Goal: Information Seeking & Learning: Understand process/instructions

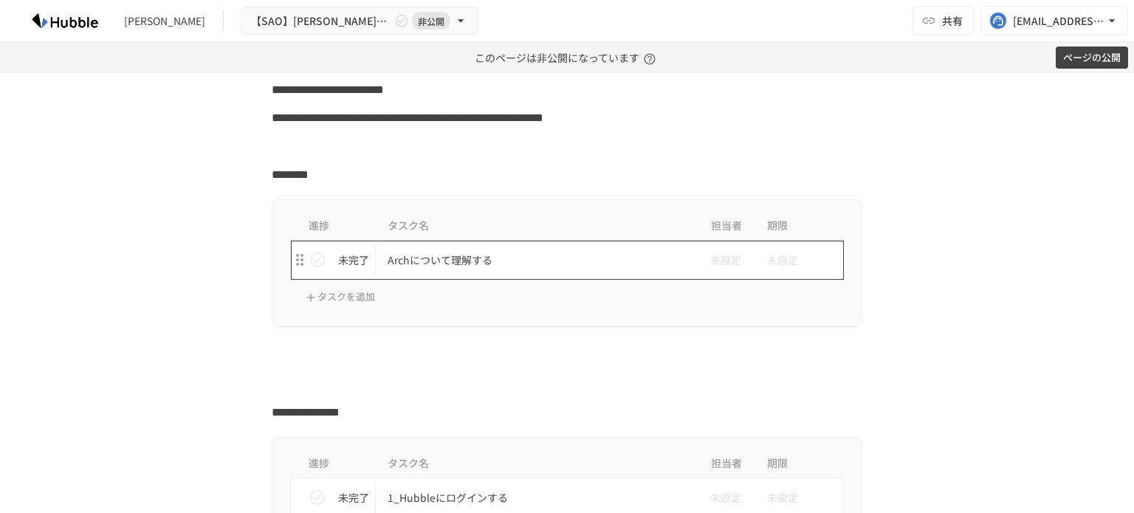
scroll to position [222, 0]
click at [457, 260] on p "Archについて理解する" at bounding box center [536, 259] width 297 height 18
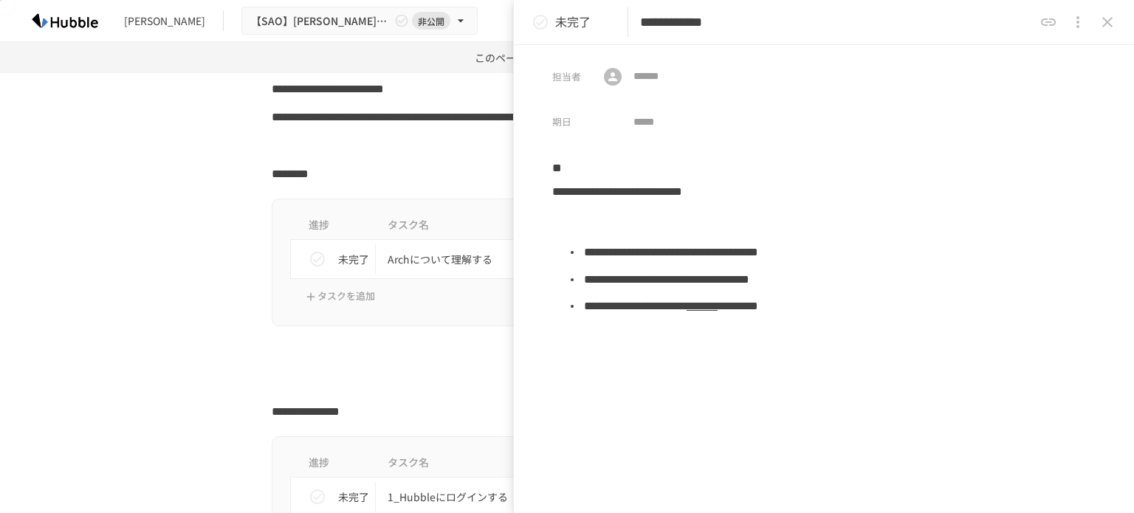
click at [1105, 28] on icon "close drawer" at bounding box center [1108, 22] width 18 height 18
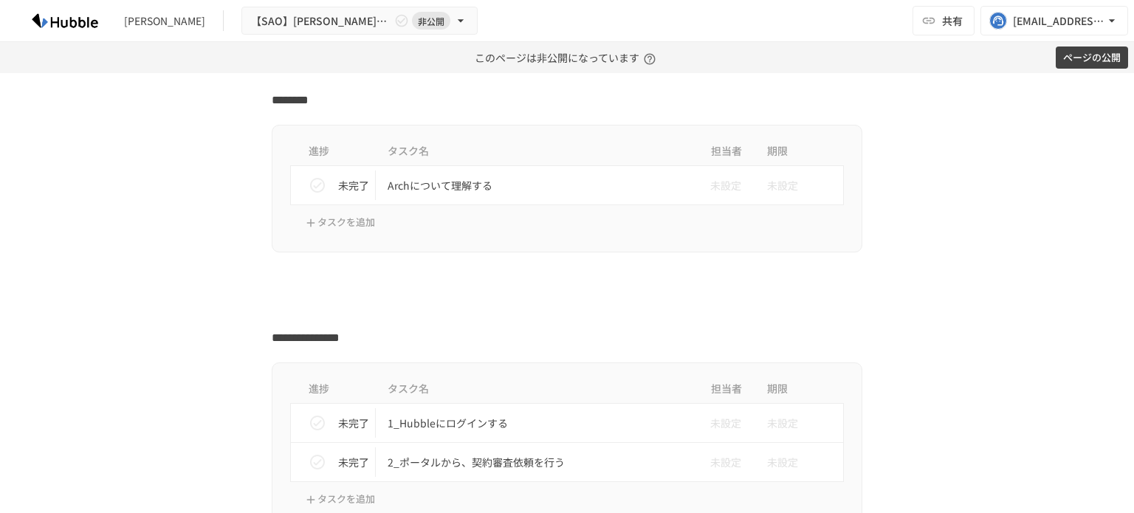
scroll to position [369, 0]
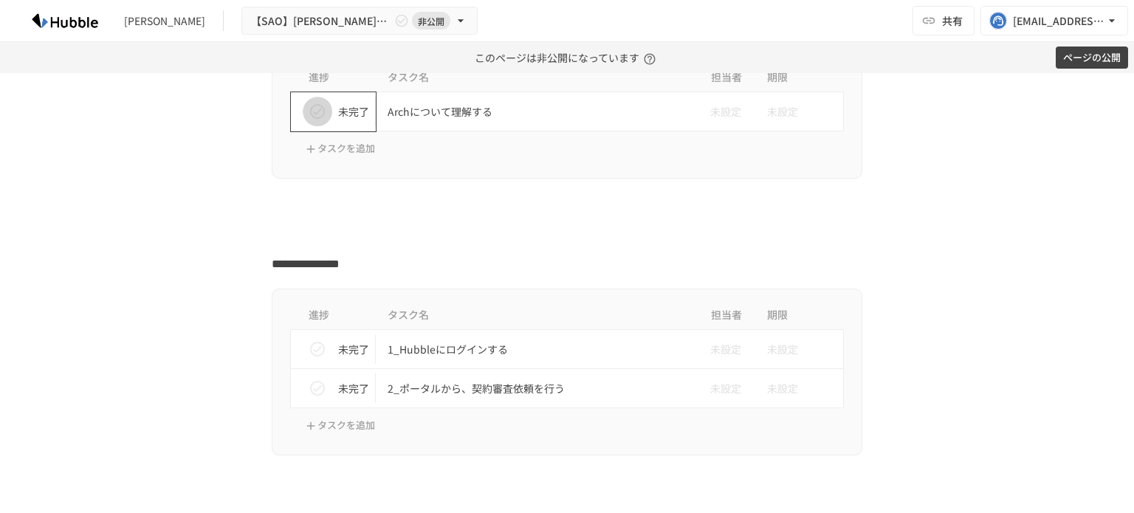
click at [310, 106] on icon "status" at bounding box center [317, 111] width 15 height 15
click at [316, 354] on icon "status" at bounding box center [317, 349] width 15 height 15
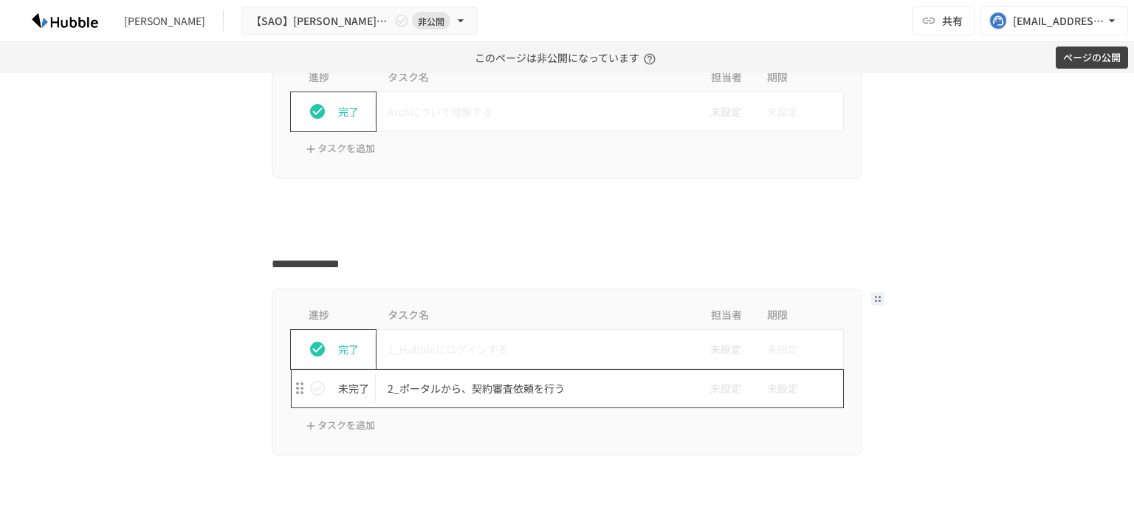
click at [549, 392] on p "2_ポータルから、契約審査依頼を行う" at bounding box center [536, 389] width 297 height 18
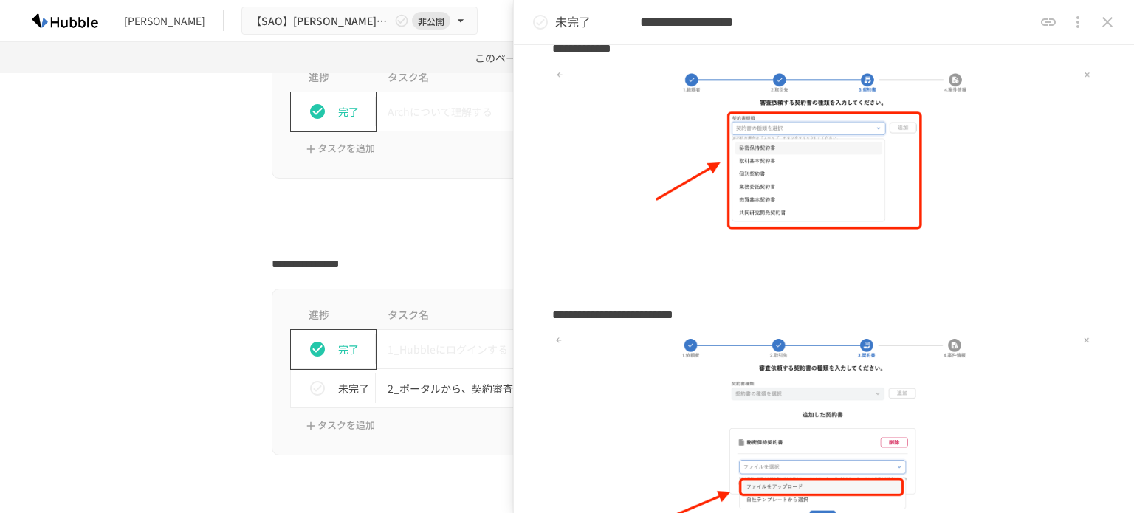
scroll to position [1518, 0]
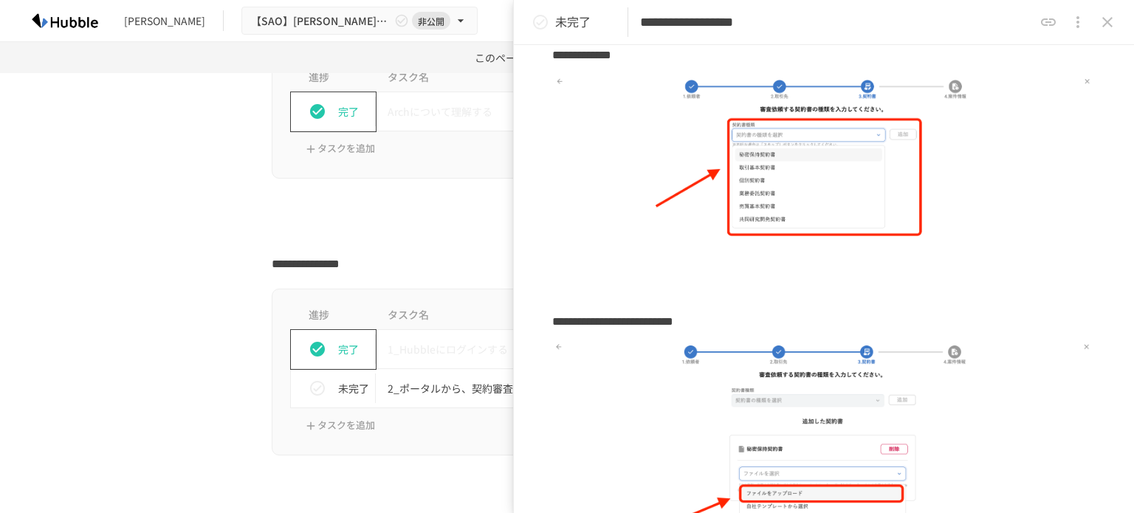
click at [544, 18] on icon "status" at bounding box center [541, 22] width 18 height 18
click at [1108, 25] on icon "close drawer" at bounding box center [1108, 22] width 18 height 18
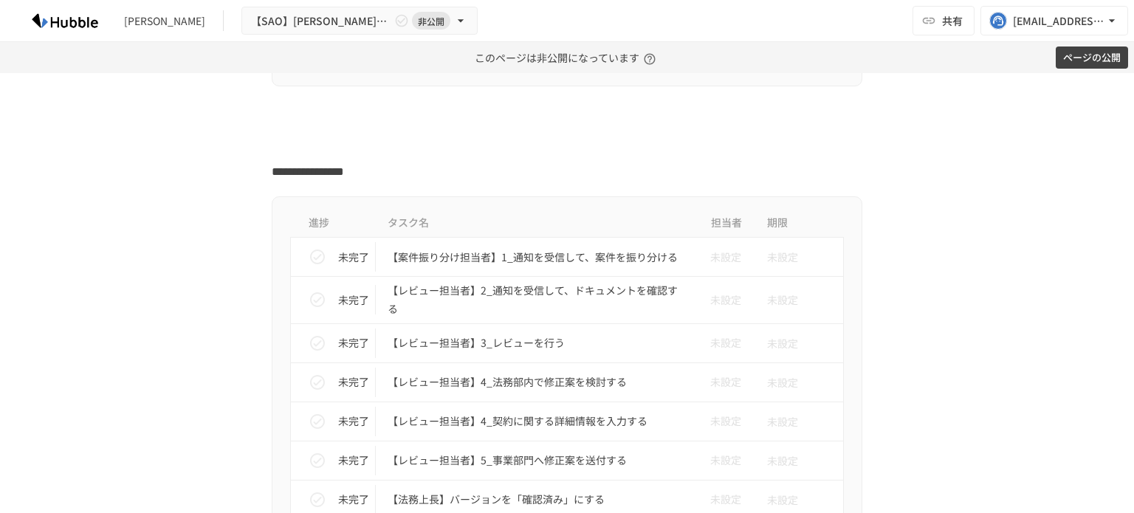
scroll to position [812, 0]
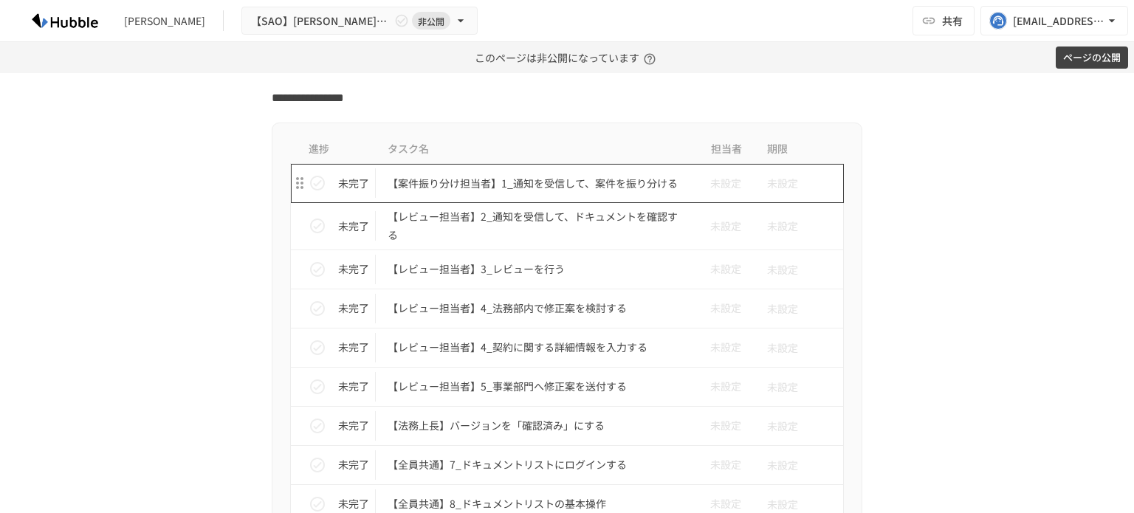
click at [419, 180] on p "【案件振り分け担当者】1_通知を受信して、案件を振り分ける" at bounding box center [536, 183] width 297 height 18
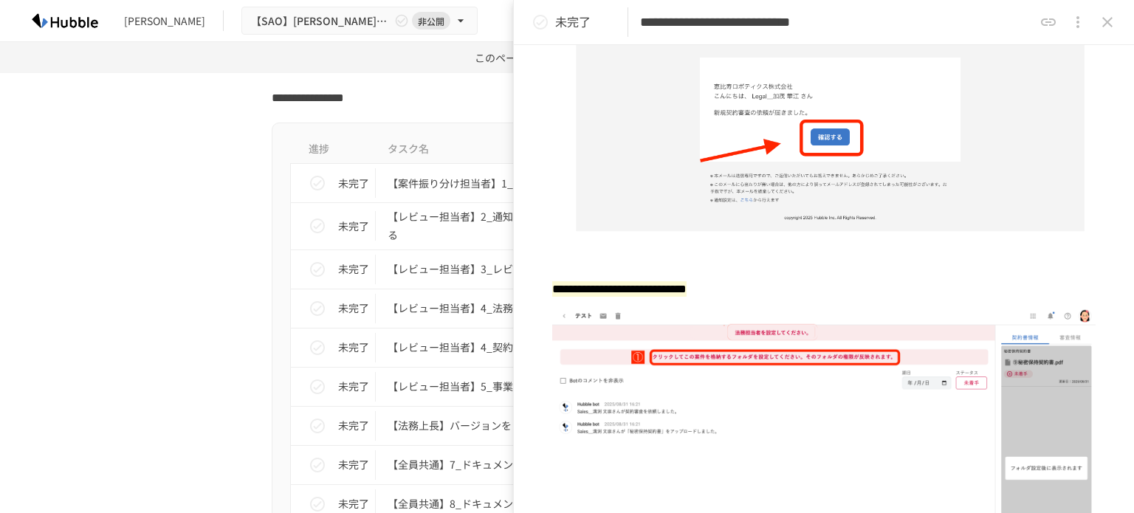
scroll to position [148, 0]
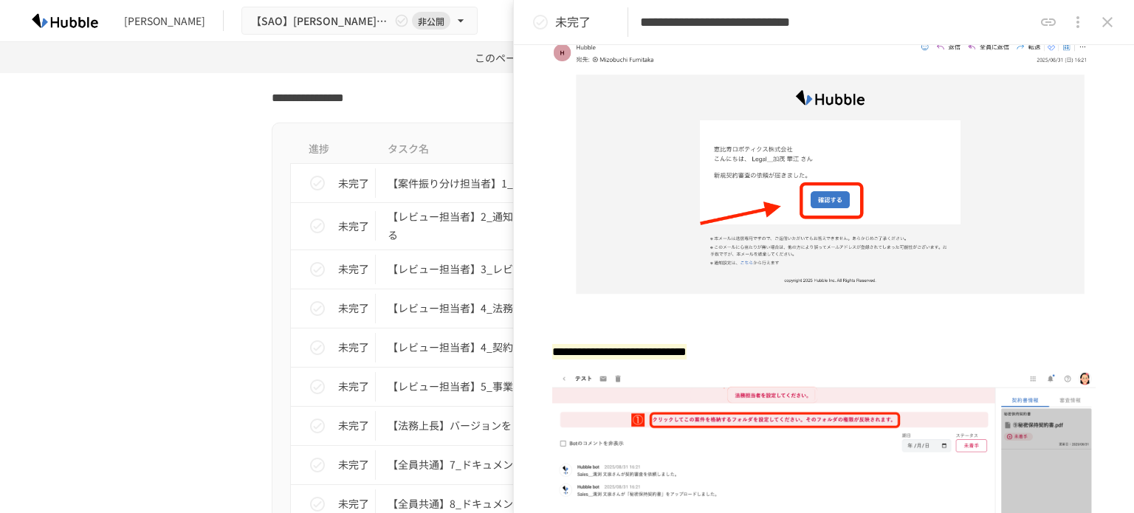
click at [1117, 23] on button "close drawer" at bounding box center [1108, 22] width 30 height 30
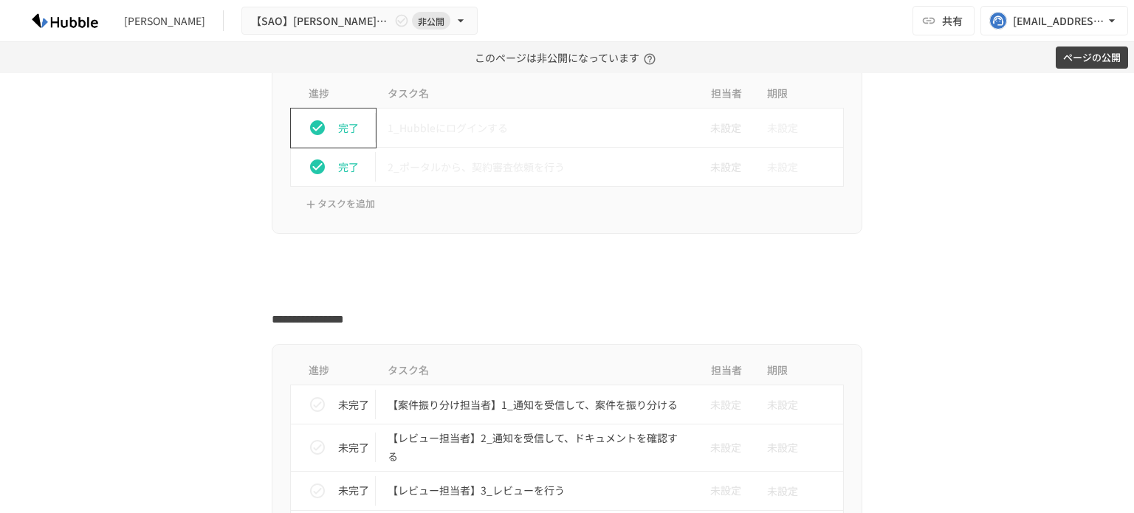
scroll to position [517, 0]
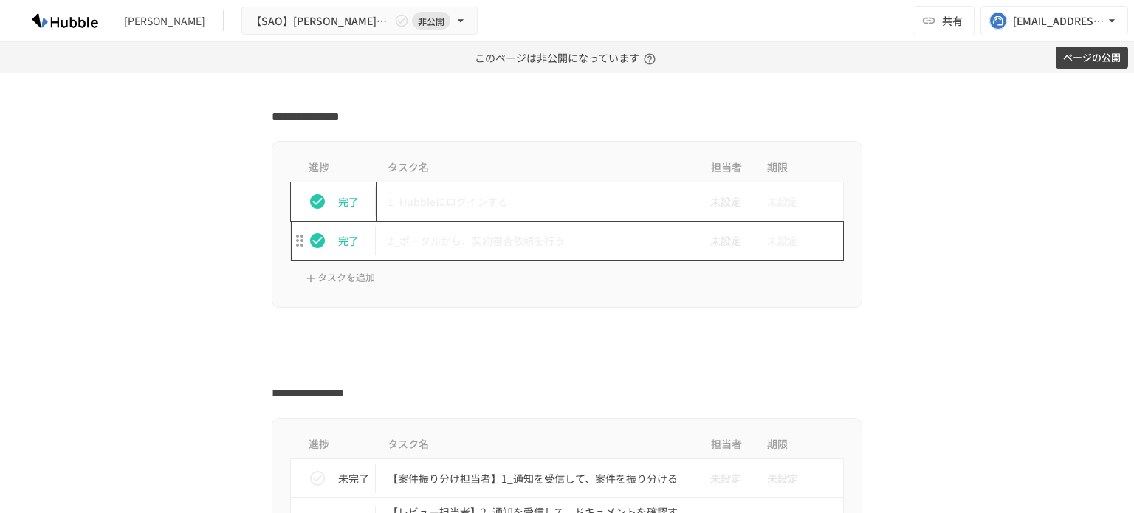
click at [548, 244] on p "2_ポータルから、契約審査依頼を行う" at bounding box center [536, 241] width 297 height 18
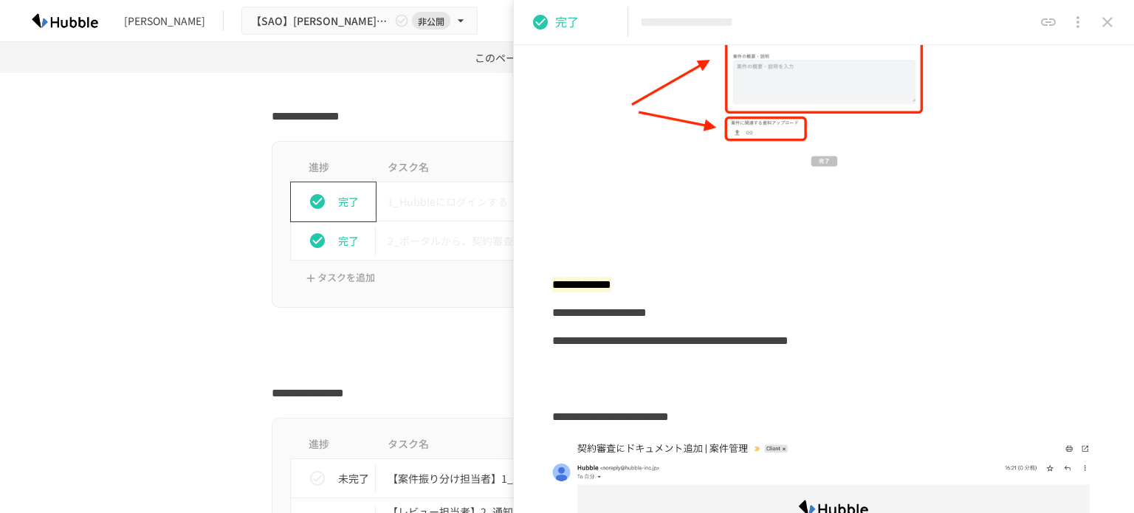
scroll to position [2182, 0]
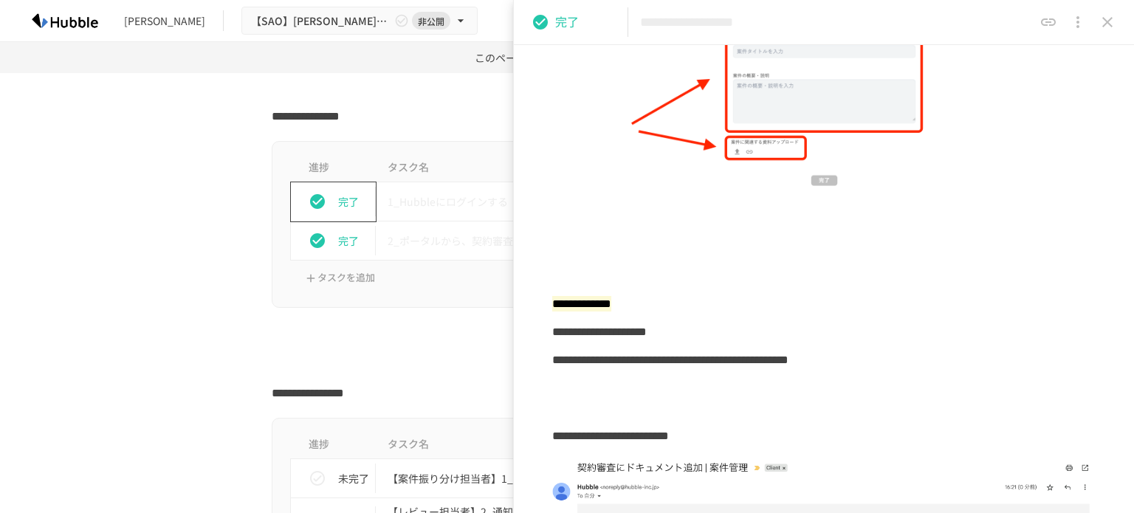
click at [1108, 23] on icon "close drawer" at bounding box center [1108, 22] width 10 height 10
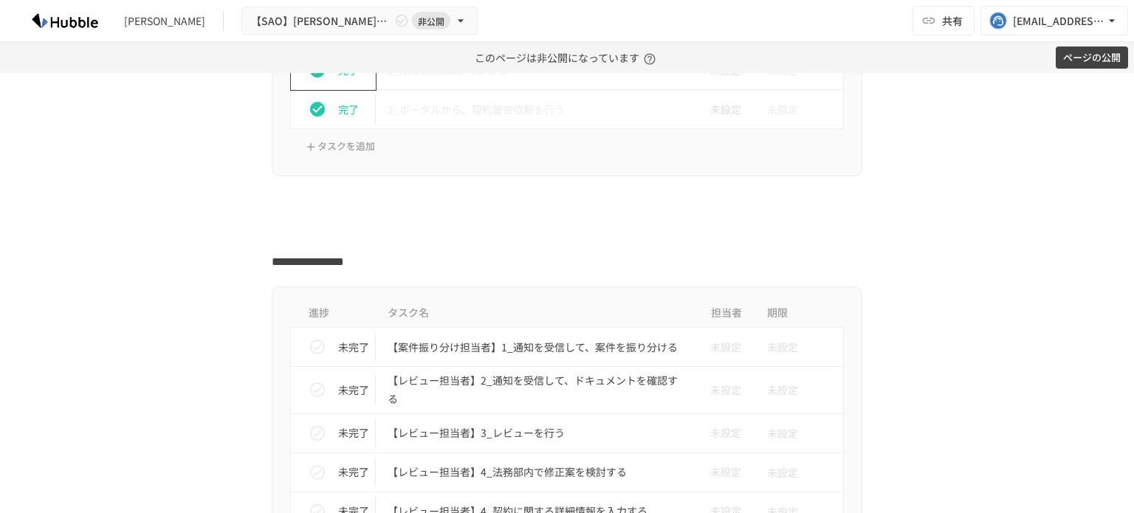
scroll to position [665, 0]
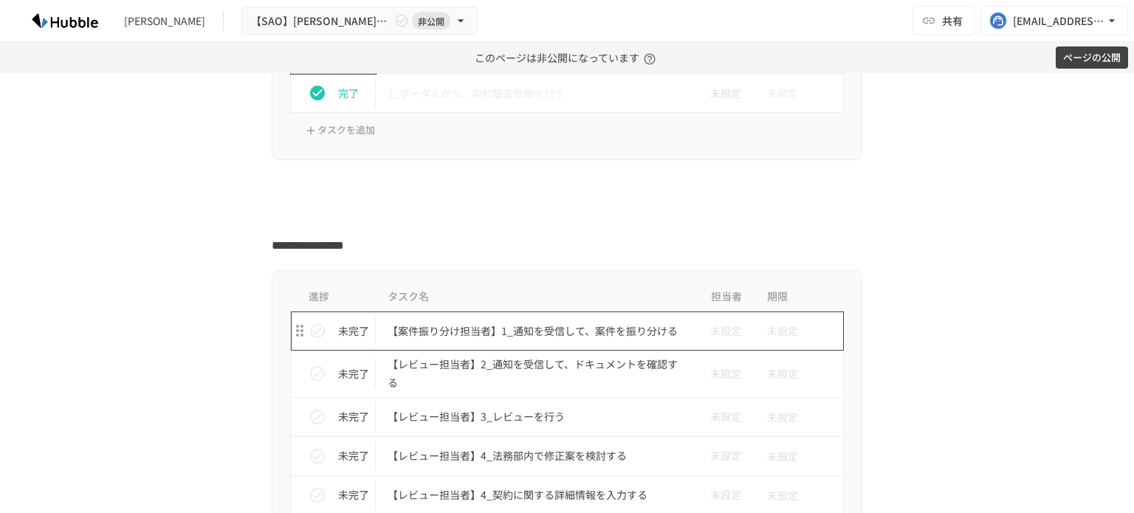
click at [572, 328] on p "【案件振り分け担当者】1_通知を受信して、案件を振り分ける" at bounding box center [536, 331] width 297 height 18
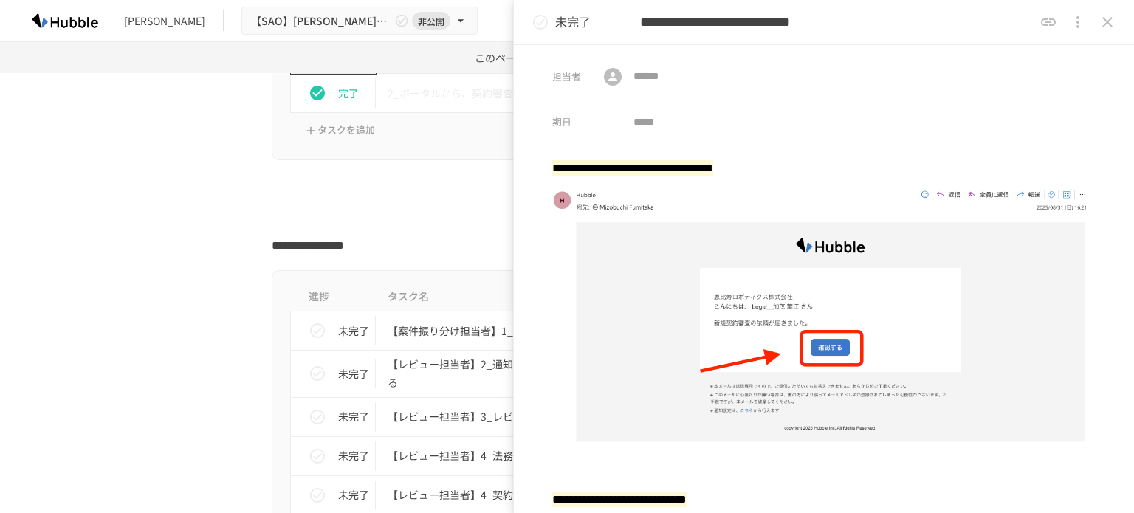
click at [535, 24] on icon "status" at bounding box center [541, 22] width 18 height 18
click at [1111, 22] on icon "close drawer" at bounding box center [1108, 22] width 18 height 18
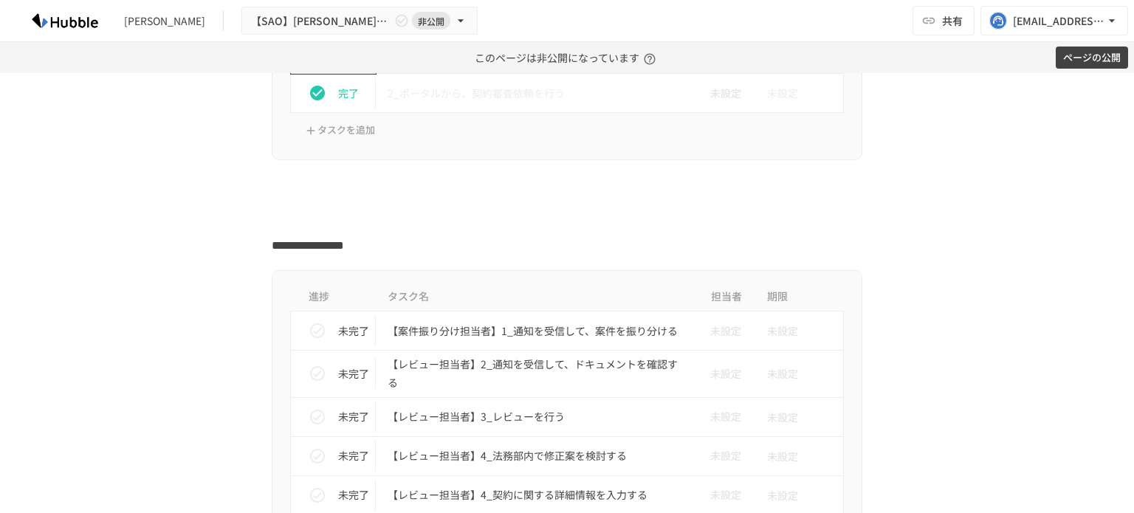
click at [956, 339] on div "進捗 タスク名 担当者 期限 未完了 【案件振り分け担当者】1_通知を受信して、案件を振り分ける 未設定 未設定 未完了 【レビュー担当者】2_通知を受信して…" at bounding box center [567, 494] width 901 height 448
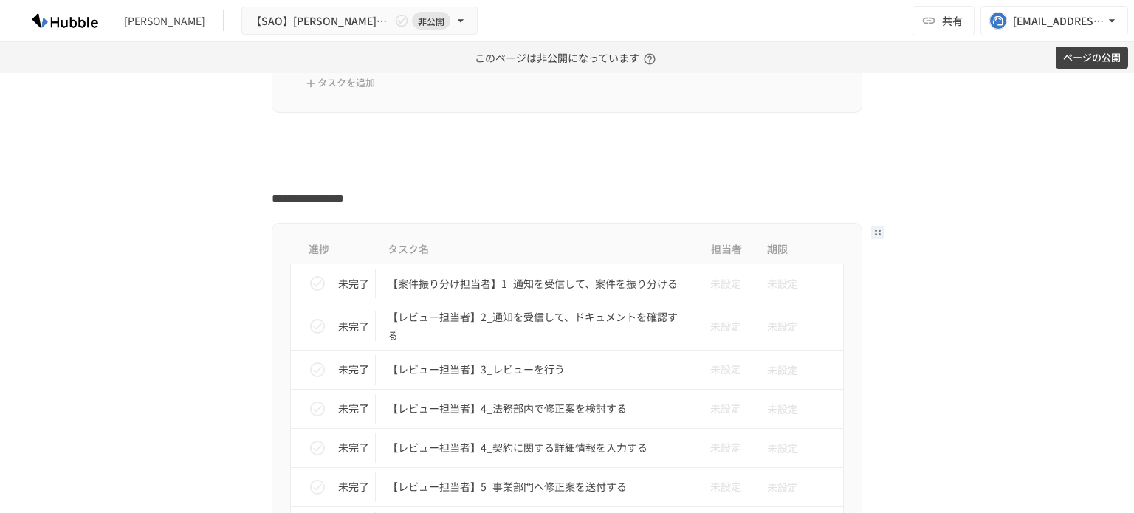
scroll to position [739, 0]
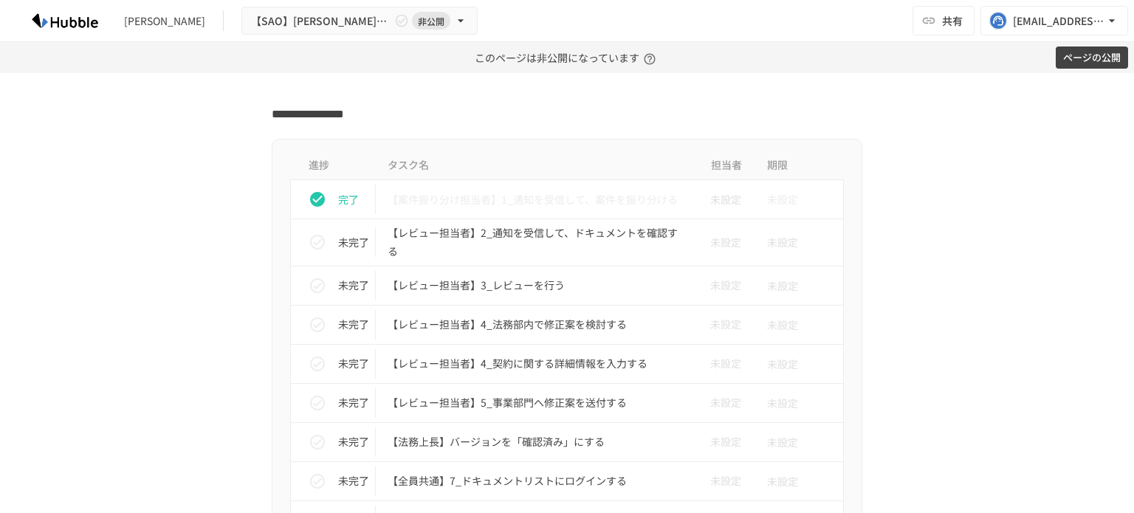
scroll to position [812, 0]
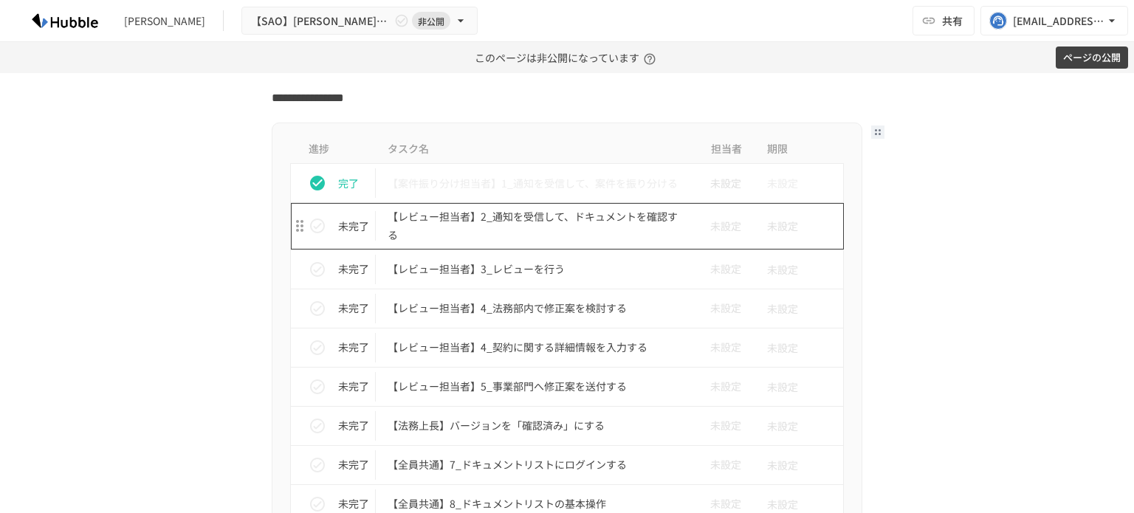
click at [581, 210] on p "【レビュー担当者】2_通知を受信して、ドキュメントを確認する" at bounding box center [536, 226] width 297 height 37
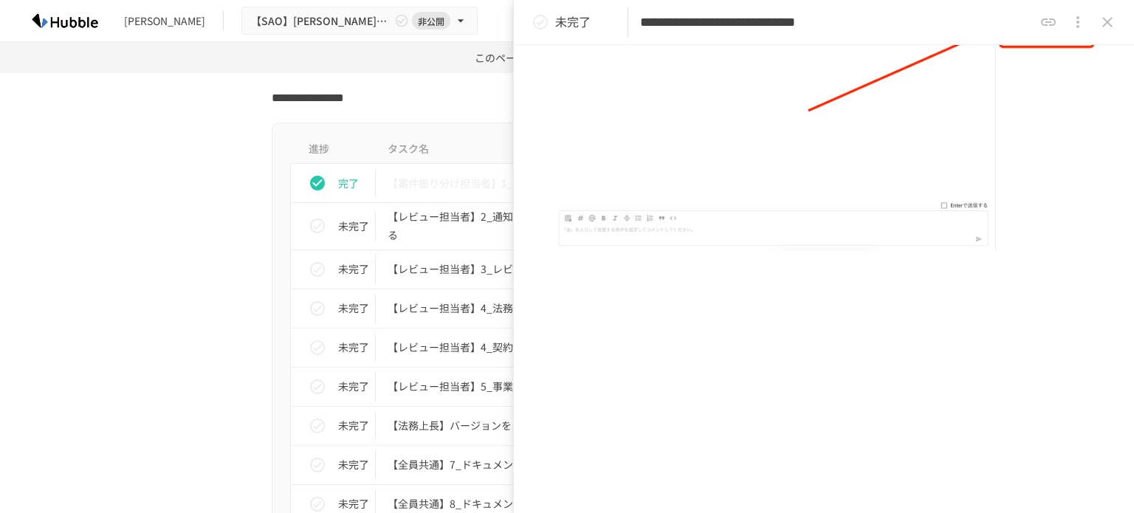
scroll to position [207, 0]
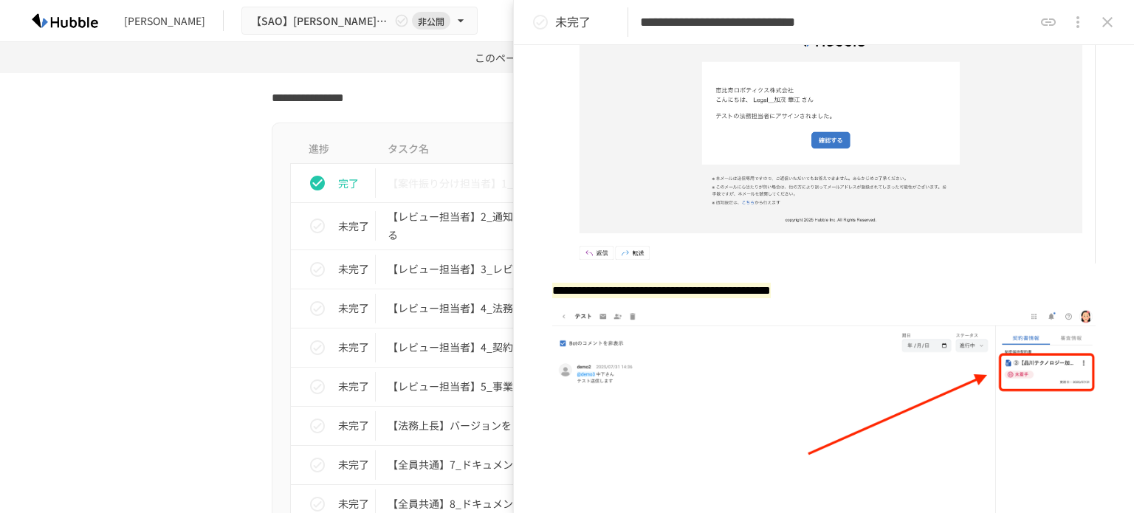
click at [538, 21] on icon "status" at bounding box center [541, 22] width 18 height 18
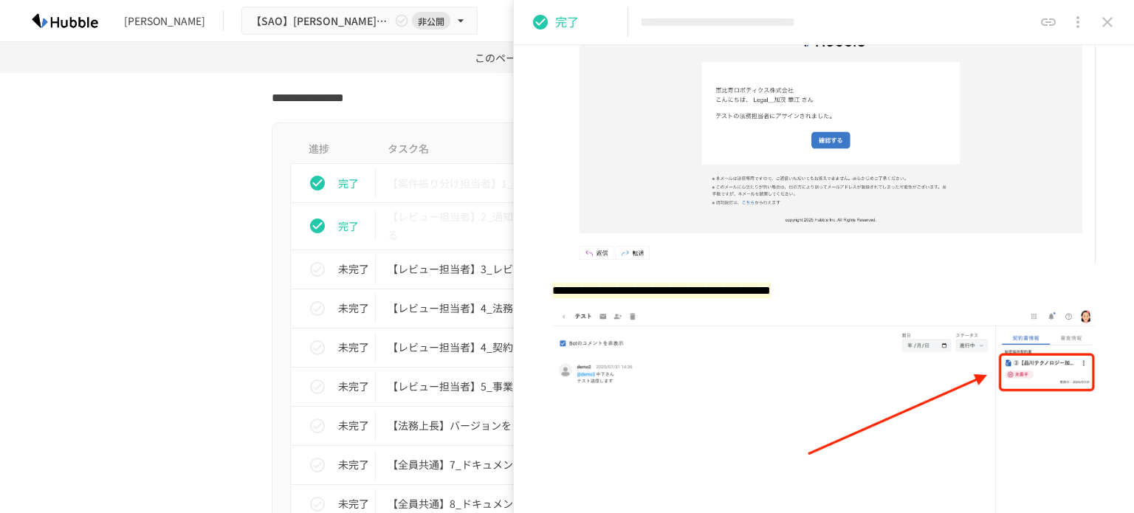
click at [1116, 25] on icon "close drawer" at bounding box center [1108, 22] width 18 height 18
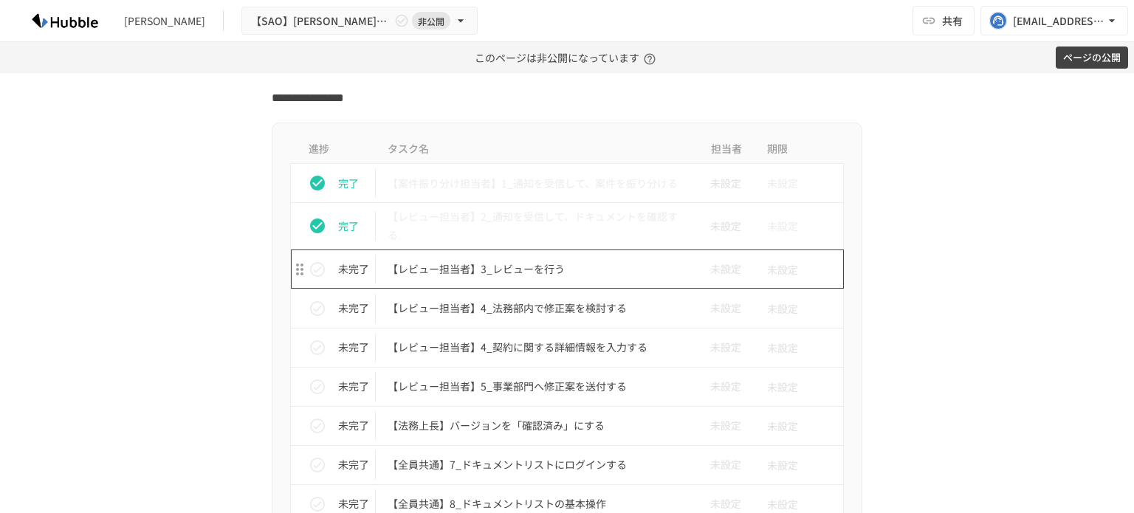
click at [486, 276] on p "【レビュー担当者】3_レビューを行う" at bounding box center [536, 269] width 297 height 18
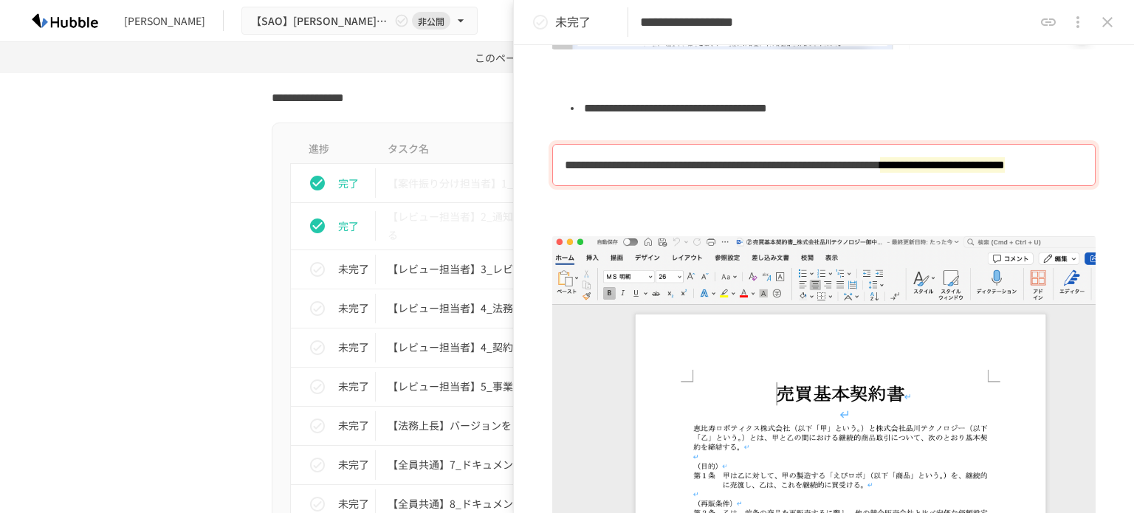
scroll to position [754, 0]
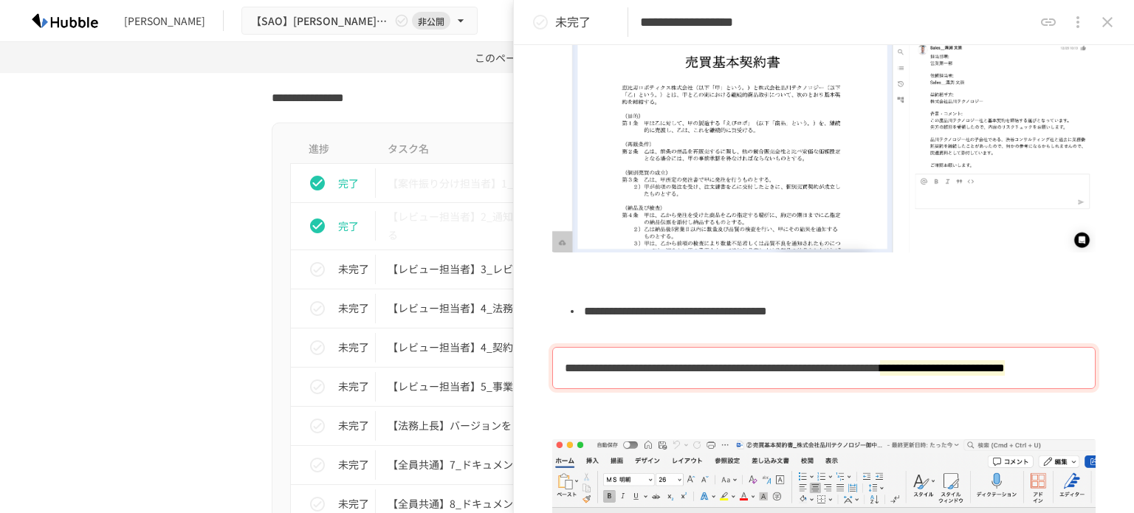
click at [542, 21] on icon "status" at bounding box center [540, 22] width 15 height 15
click at [148, 331] on div "進捗 タスク名 担当者 期限 完了 【案件振り分け担当者】1_通知を受信して、案件を振り分ける 未設定 未設定 完了 【レビュー担当者】2_通知を受信して、ド…" at bounding box center [567, 347] width 901 height 448
click at [1101, 22] on icon "close drawer" at bounding box center [1108, 22] width 18 height 18
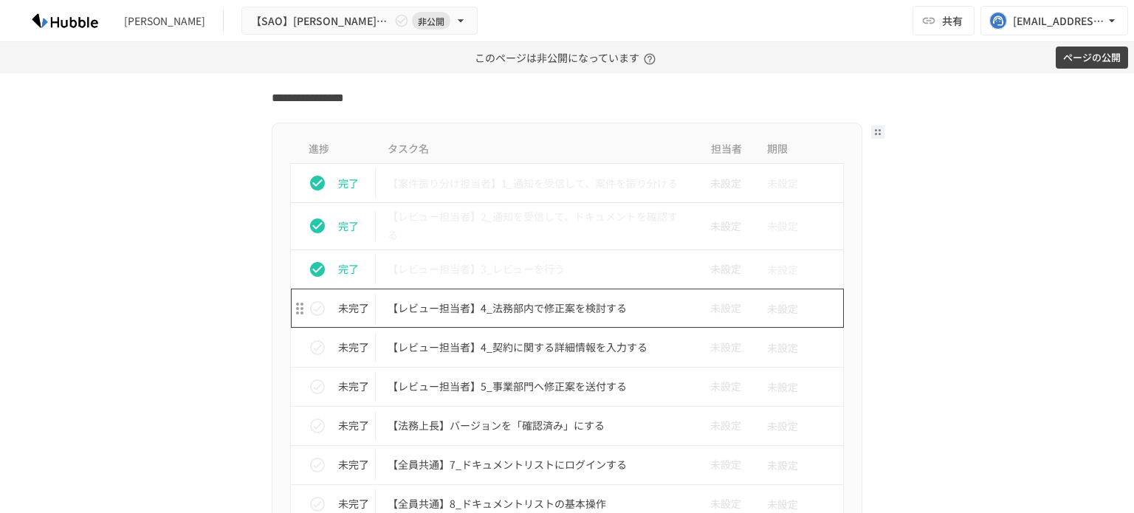
click at [575, 305] on p "【レビュー担当者】4_法務部内で修正案を検討する" at bounding box center [536, 308] width 297 height 18
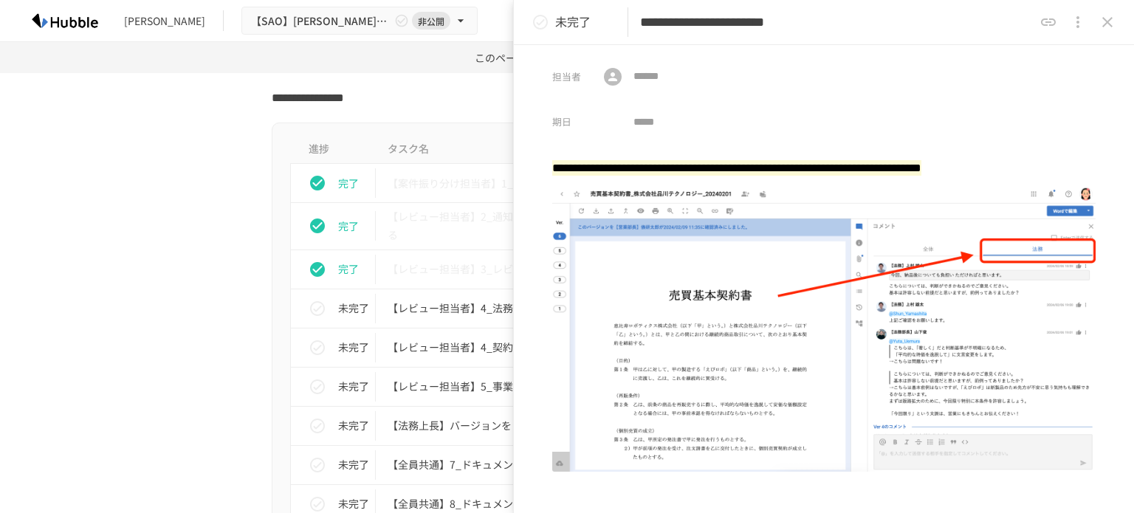
click at [535, 20] on icon "status" at bounding box center [541, 22] width 18 height 18
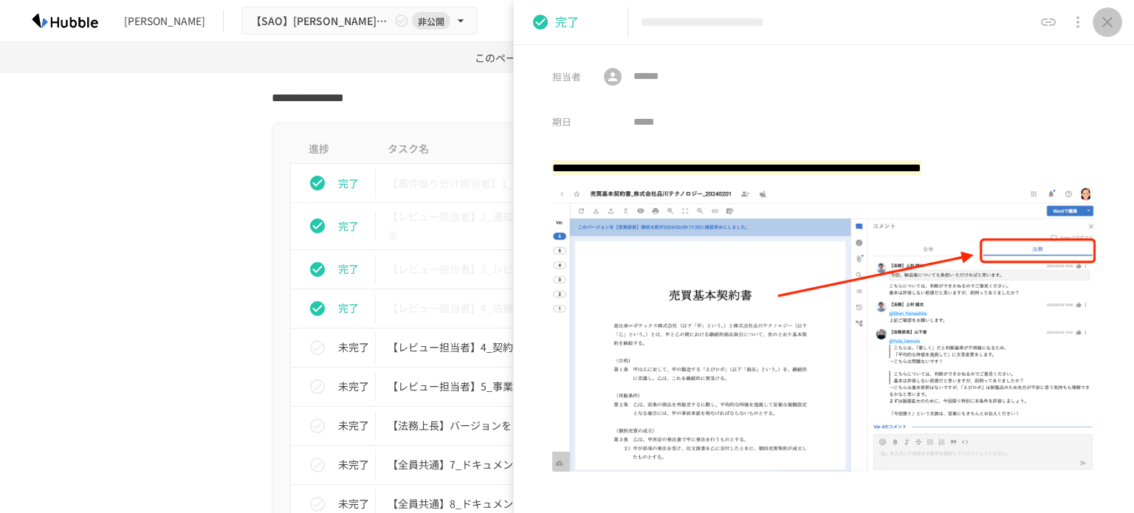
click at [1103, 17] on icon "close drawer" at bounding box center [1108, 22] width 18 height 18
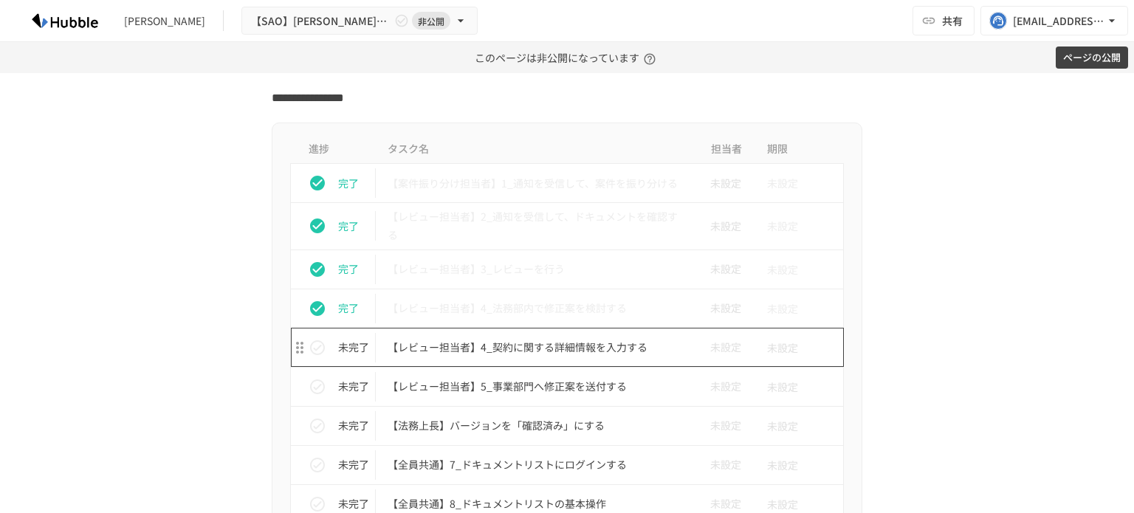
click at [503, 339] on p "【レビュー担当者】4_契約に関する詳細情報を入力する" at bounding box center [536, 347] width 297 height 18
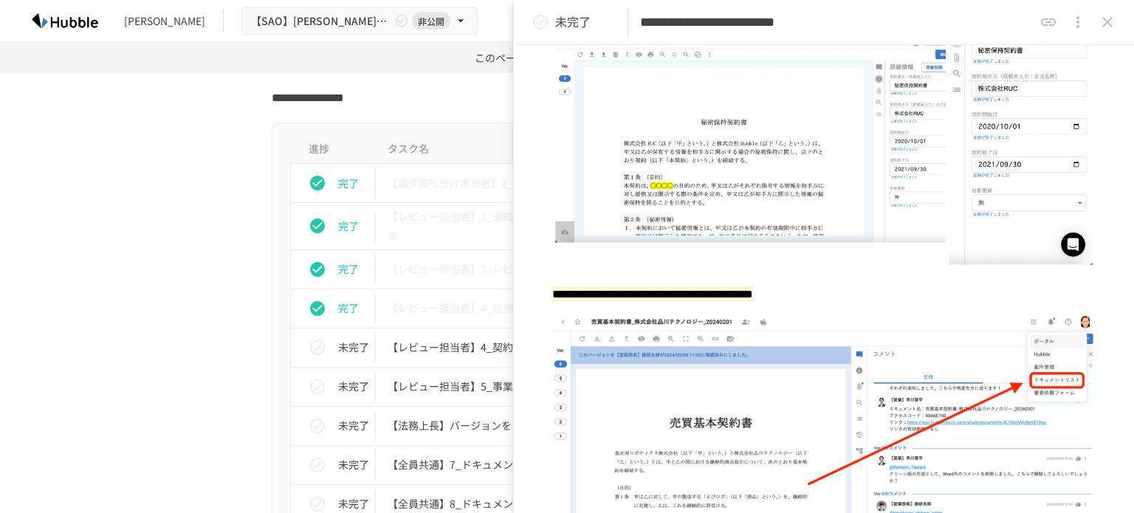
scroll to position [257, 0]
click at [543, 18] on icon "status" at bounding box center [541, 22] width 18 height 18
click at [1111, 24] on icon "close drawer" at bounding box center [1108, 22] width 10 height 10
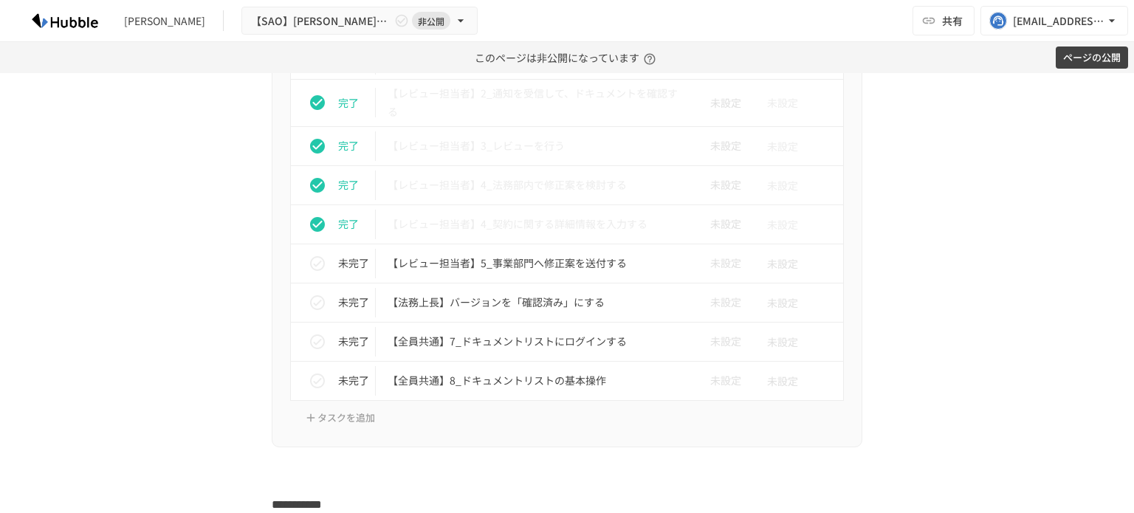
scroll to position [960, 0]
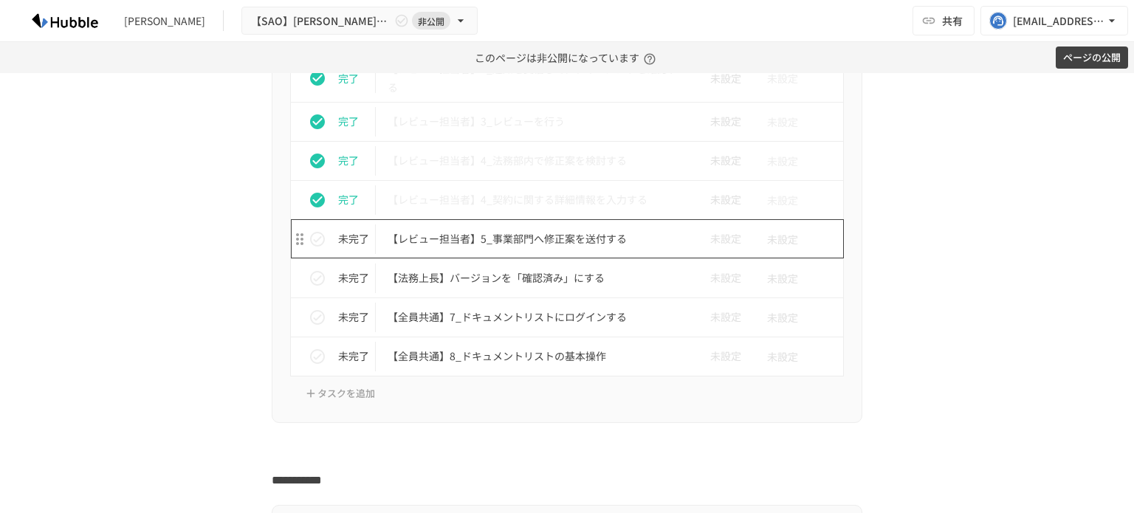
click at [545, 231] on p "【レビュー担当者】5_事業部門へ修正案を送付する" at bounding box center [536, 239] width 297 height 18
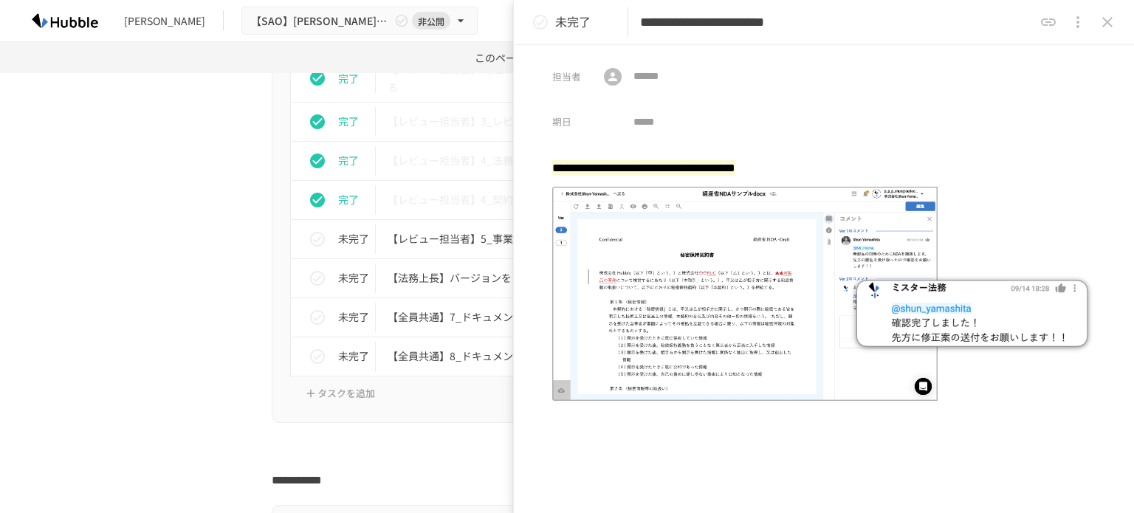
click at [538, 18] on icon "status" at bounding box center [541, 22] width 18 height 18
click at [1113, 17] on icon "close drawer" at bounding box center [1108, 22] width 18 height 18
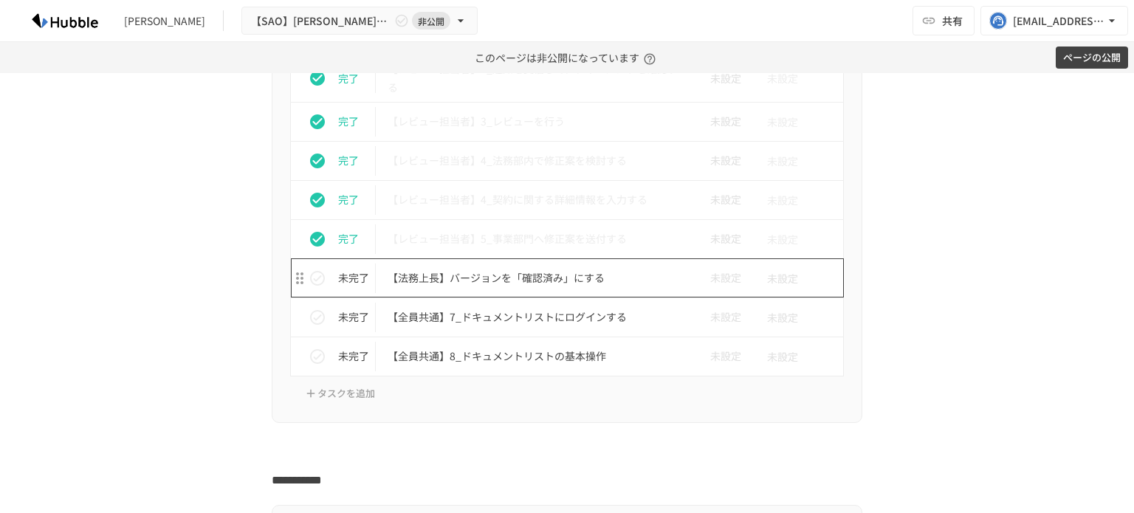
click at [496, 286] on td "【法務上長】バージョンを「確認済み」にする" at bounding box center [536, 277] width 321 height 39
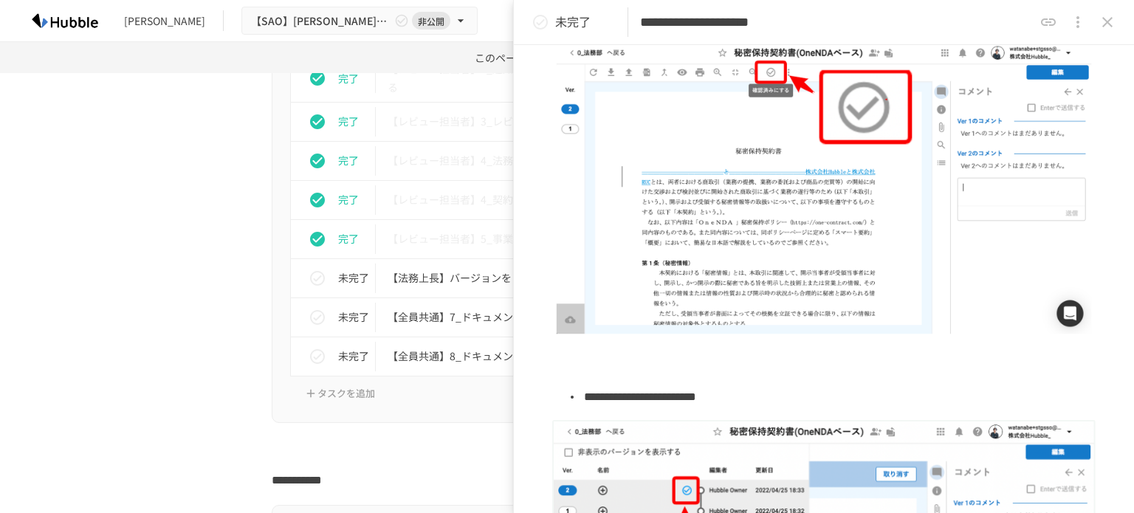
scroll to position [171, 0]
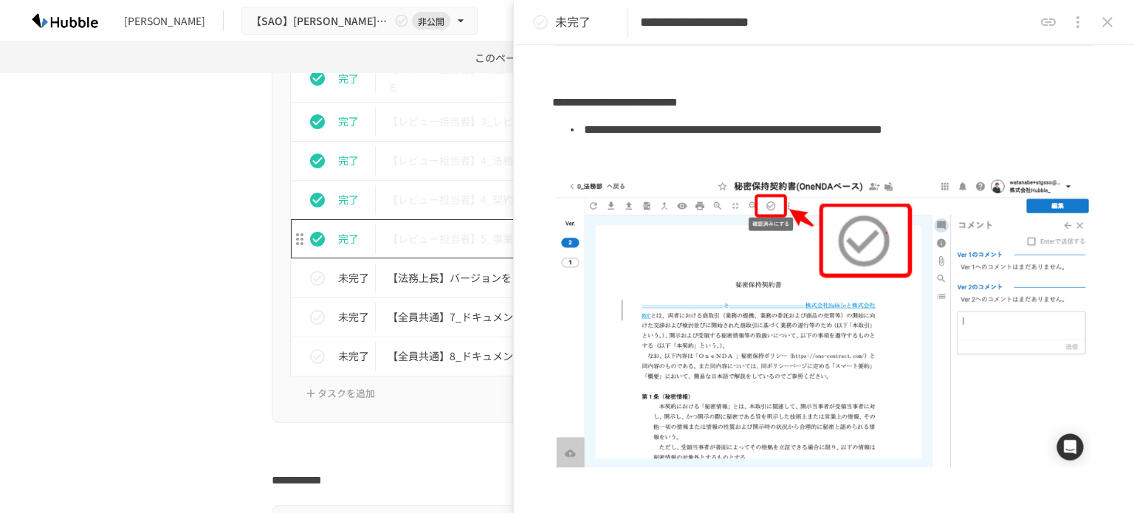
click at [437, 231] on p "【レビュー担当者】5_事業部門へ修正案を送付する" at bounding box center [536, 239] width 297 height 18
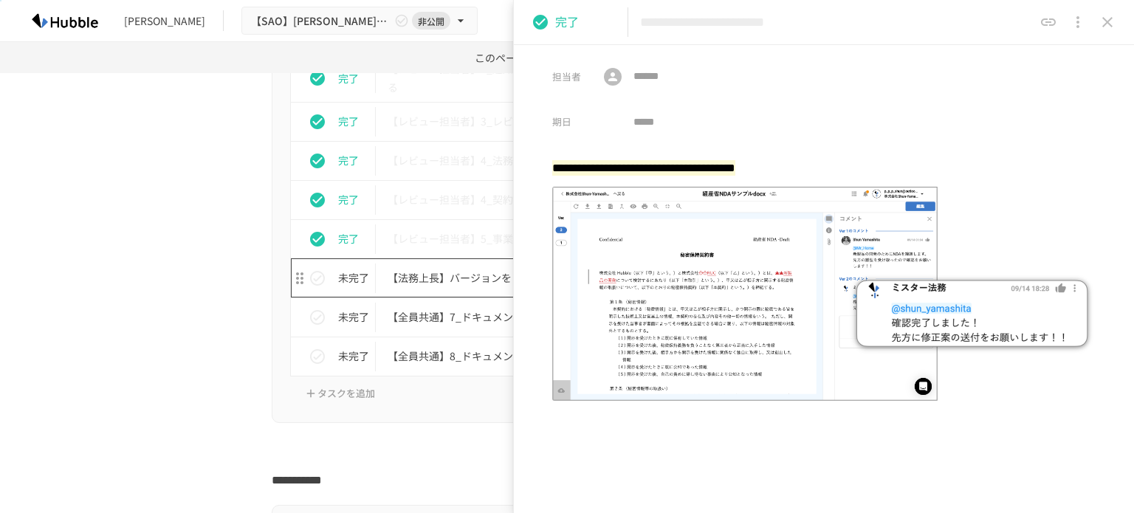
click at [429, 283] on p "【法務上長】バージョンを「確認済み」にする" at bounding box center [536, 278] width 297 height 18
type input "**********"
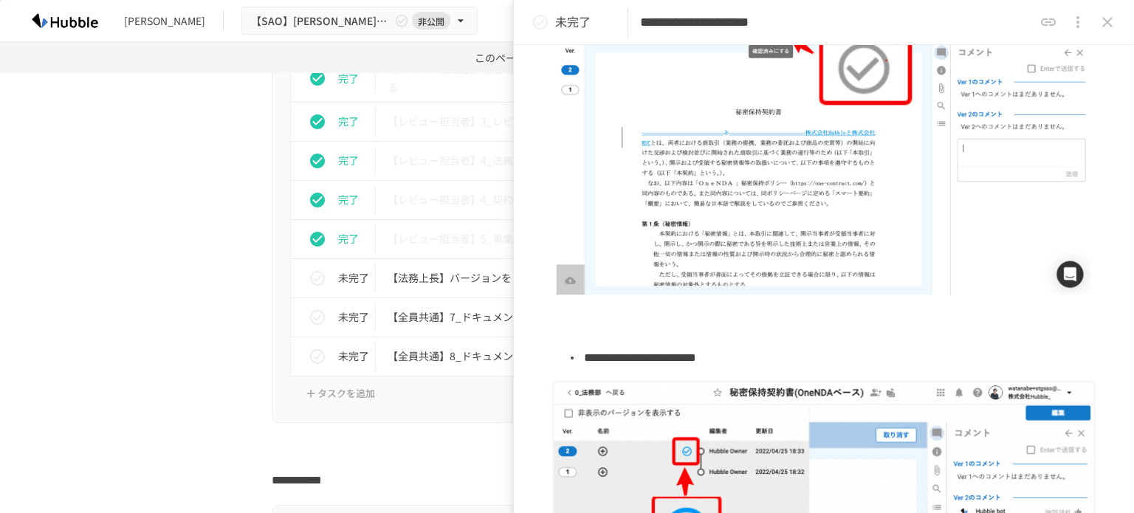
scroll to position [319, 0]
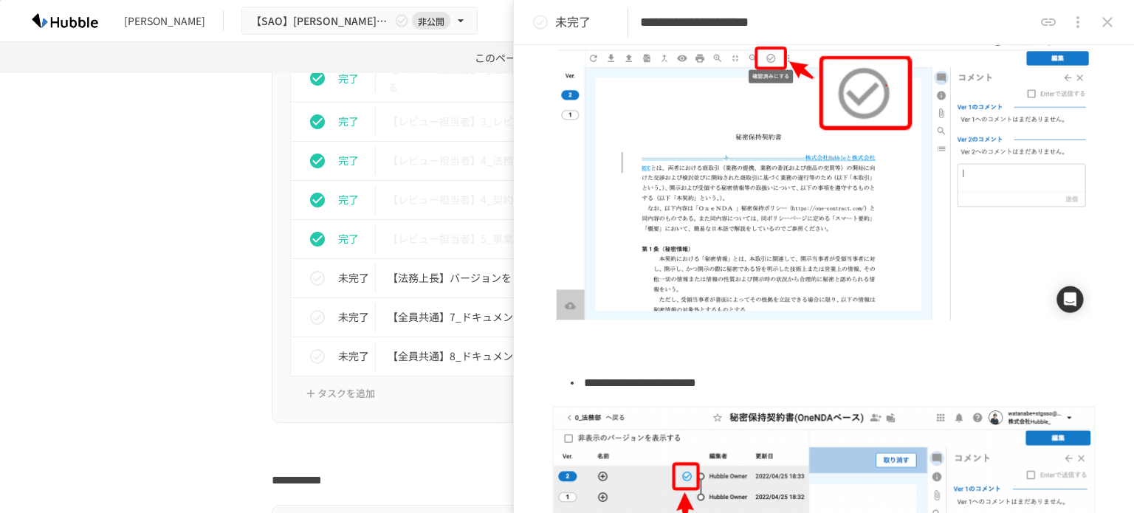
click at [538, 20] on icon "status" at bounding box center [541, 22] width 18 height 18
click at [458, 321] on p "【全員共通】7_ドキュメントリストにログインする" at bounding box center [536, 317] width 297 height 18
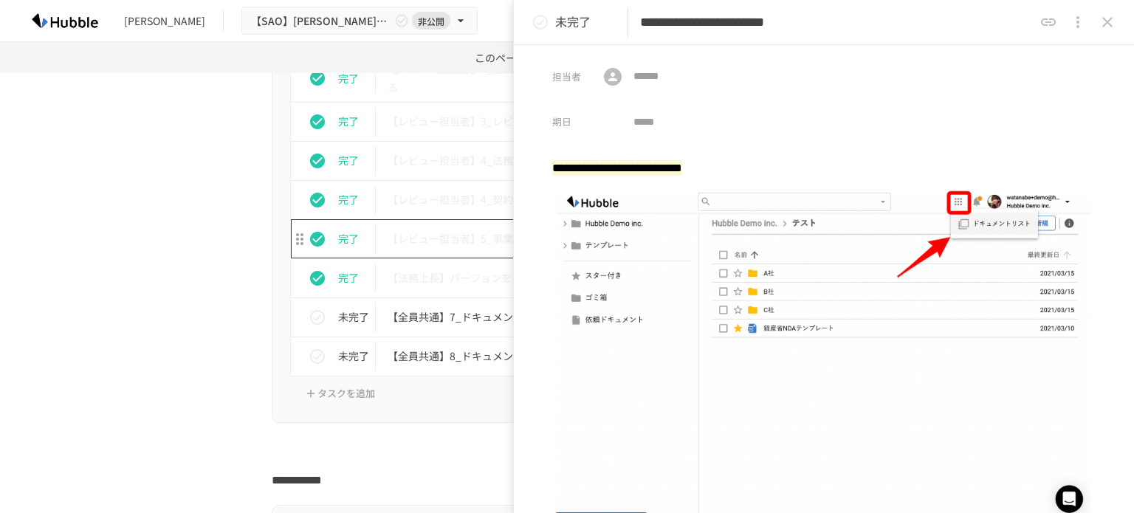
click at [414, 242] on p "【レビュー担当者】5_事業部門へ修正案を送付する" at bounding box center [536, 239] width 297 height 18
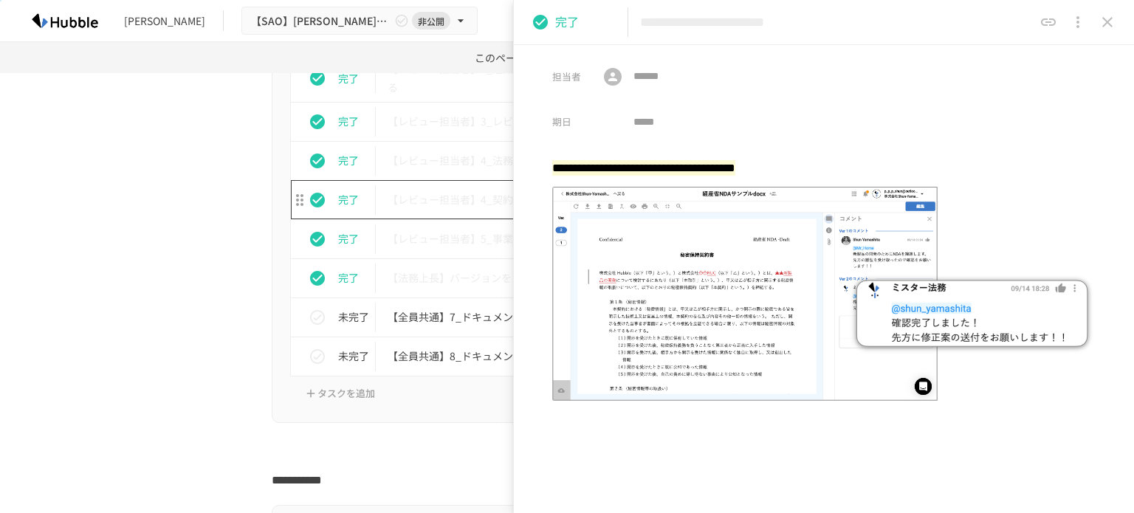
click at [440, 203] on p "【レビュー担当者】4_契約に関する詳細情報を入力する" at bounding box center [536, 200] width 297 height 18
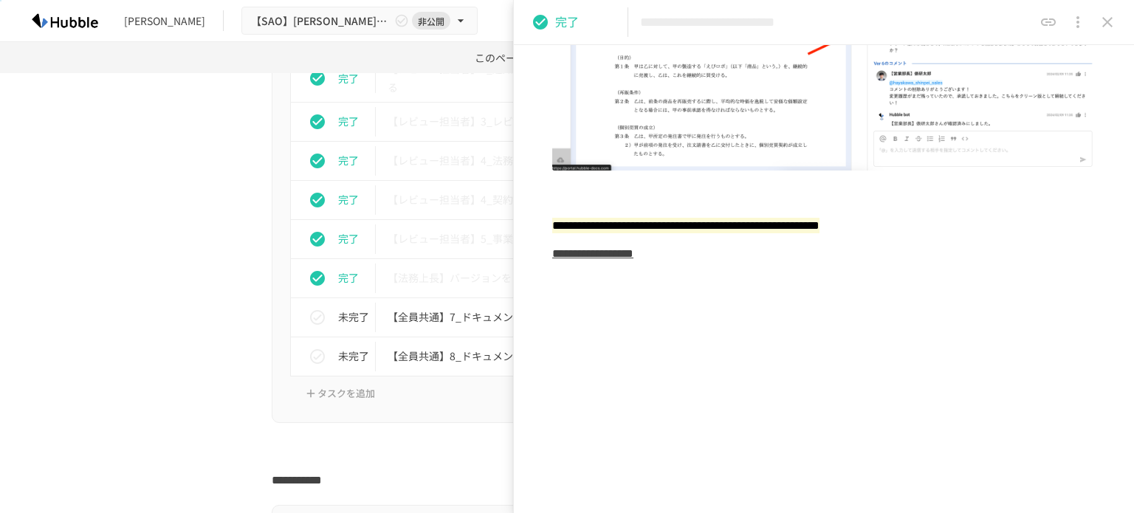
scroll to position [700, 0]
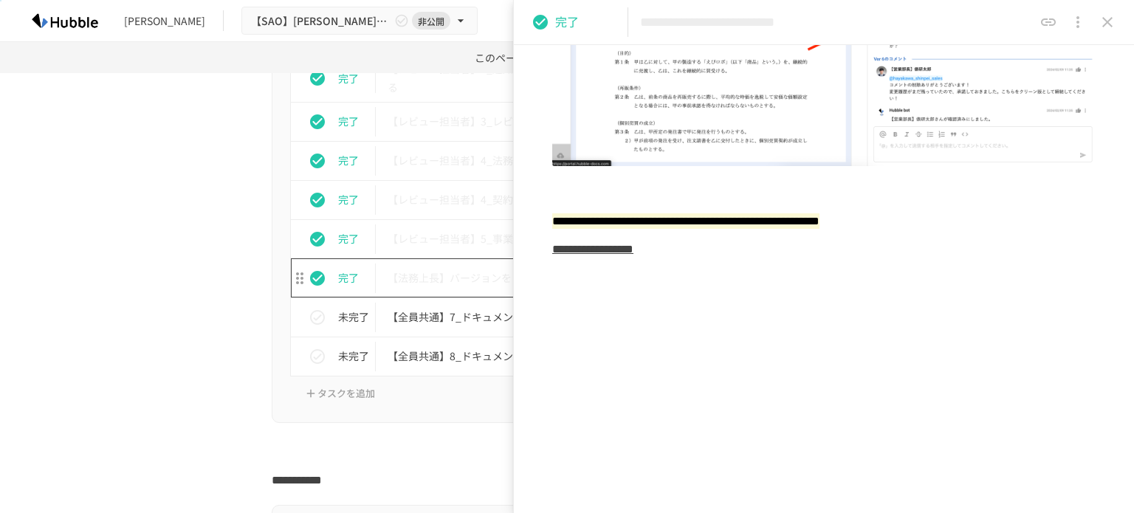
click at [425, 280] on p "【法務上長】バージョンを「確認済み」にする" at bounding box center [536, 278] width 297 height 18
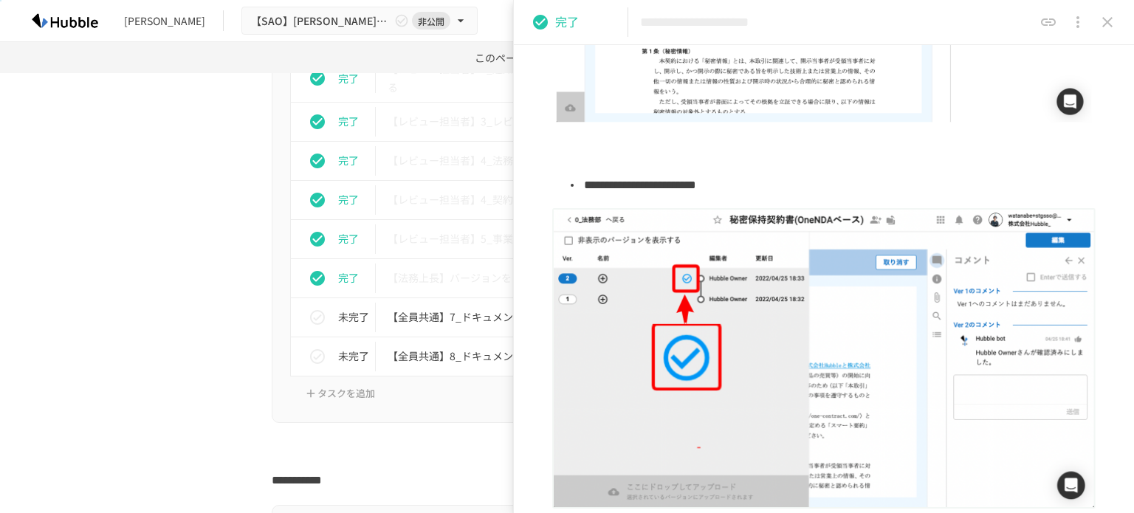
scroll to position [591, 0]
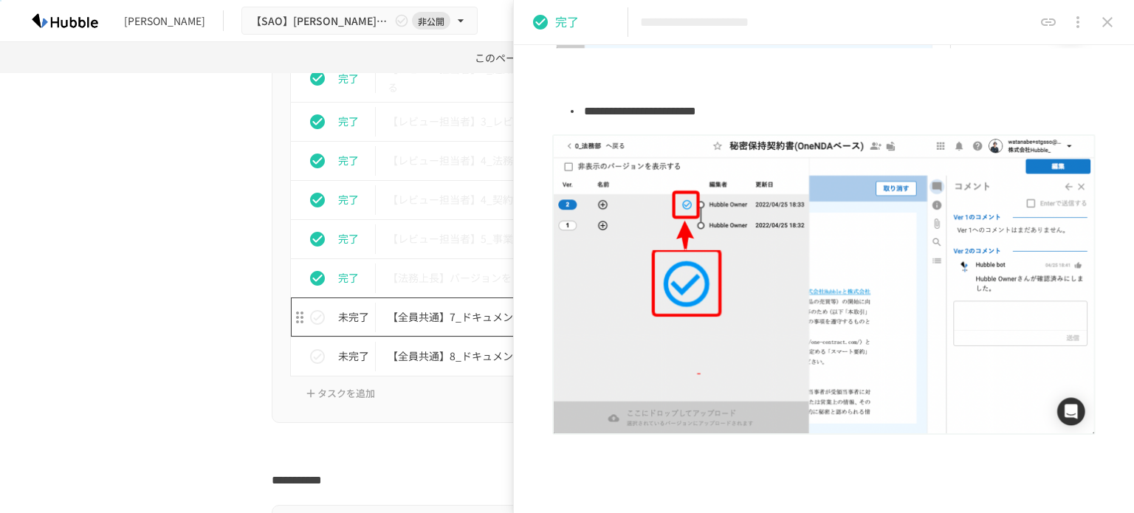
click at [446, 310] on p "【全員共通】7_ドキュメントリストにログインする" at bounding box center [536, 317] width 297 height 18
type input "**********"
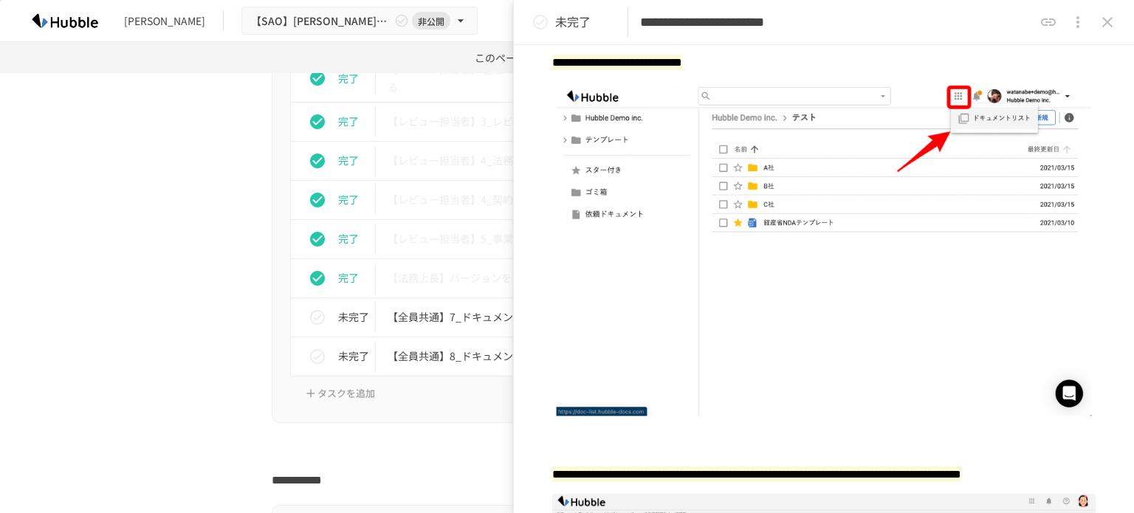
scroll to position [97, 0]
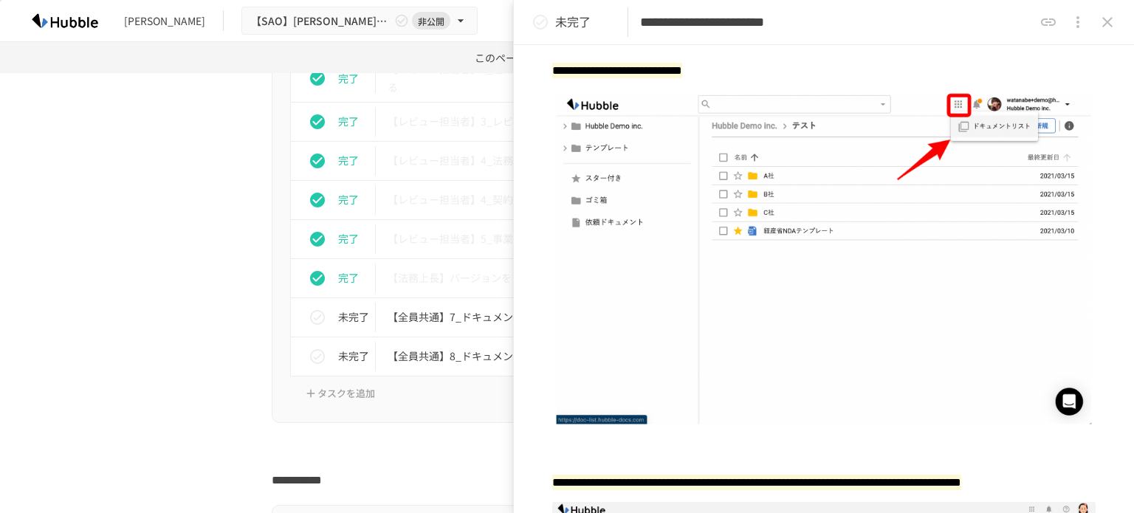
click at [533, 17] on icon "status" at bounding box center [541, 22] width 18 height 18
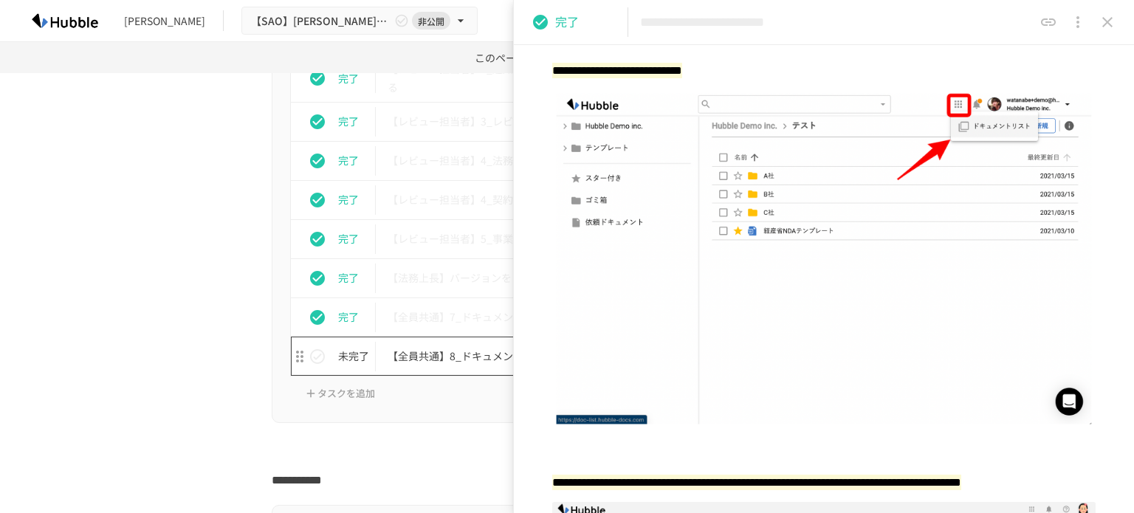
click at [455, 347] on p "【全員共通】8_ドキュメントリストの基本操作" at bounding box center [536, 356] width 297 height 18
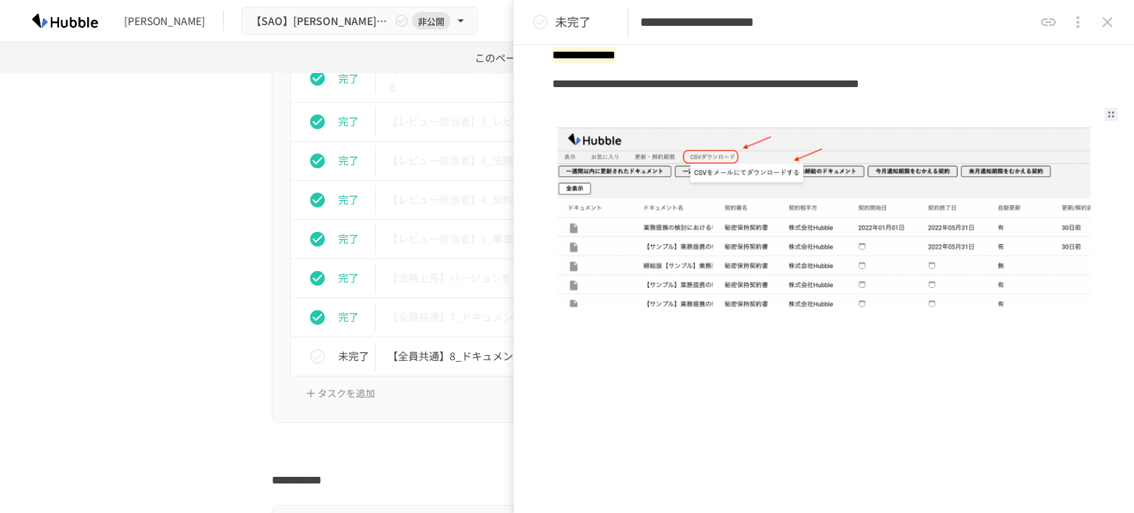
scroll to position [1238, 0]
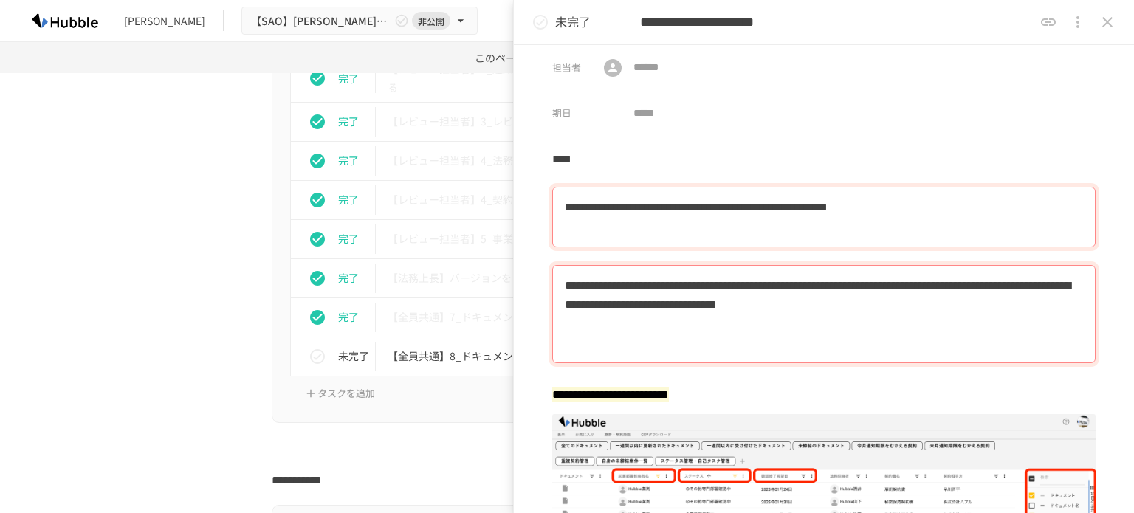
scroll to position [0, 0]
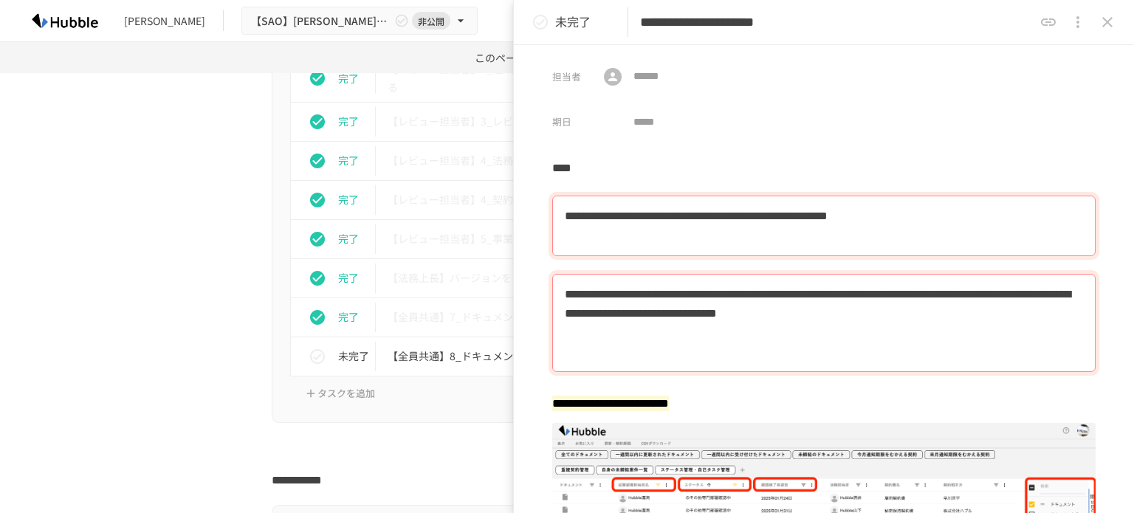
click at [538, 26] on icon "status" at bounding box center [541, 22] width 18 height 18
click at [1108, 25] on icon "close drawer" at bounding box center [1108, 22] width 18 height 18
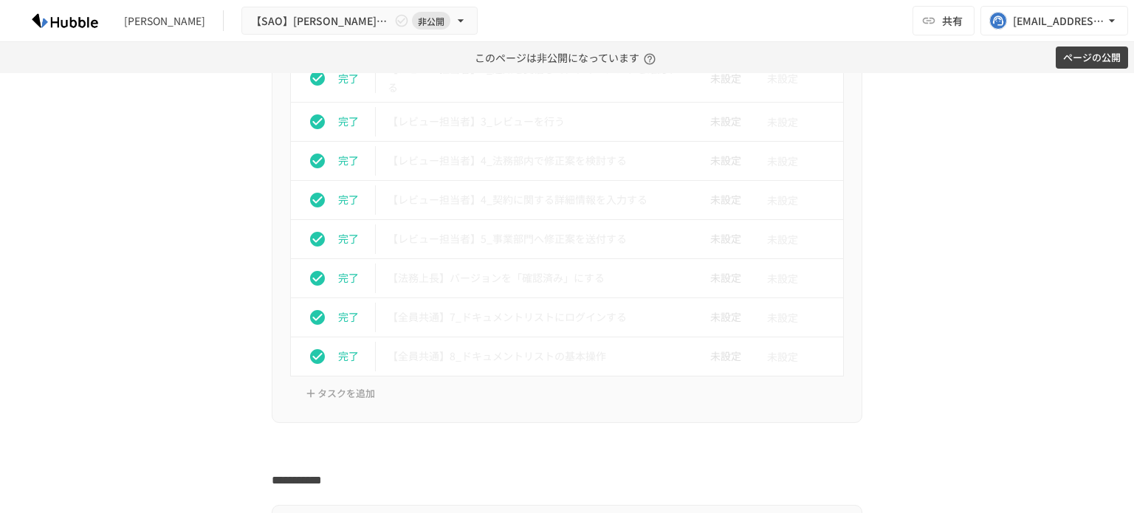
click at [185, 260] on div "進捗 タスク名 担当者 期限 完了 【案件振り分け担当者】1_通知を受信して、案件を振り分ける 未設定 未設定 完了 【レビュー担当者】2_通知を受信して、ド…" at bounding box center [567, 199] width 901 height 448
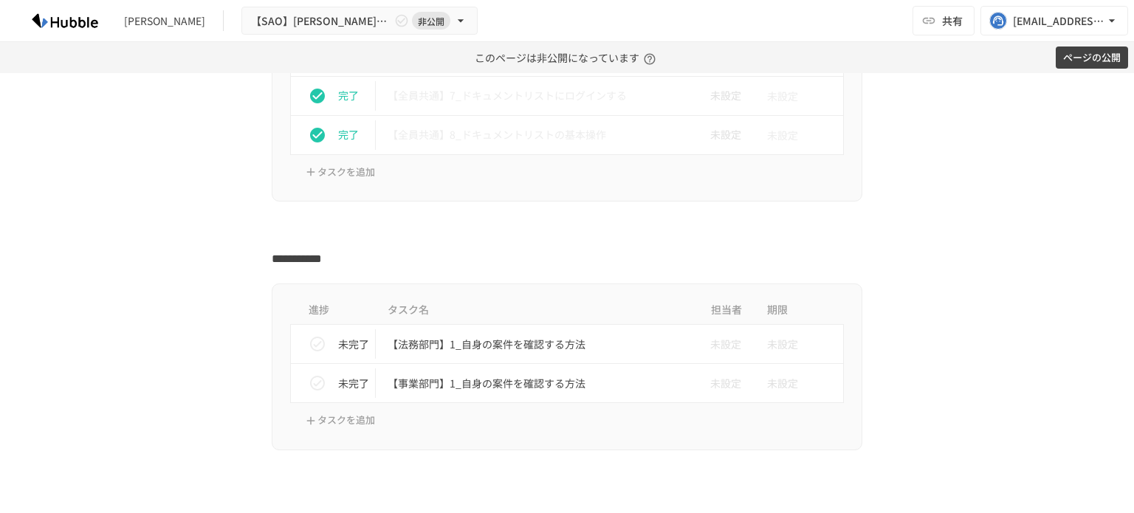
scroll to position [1255, 0]
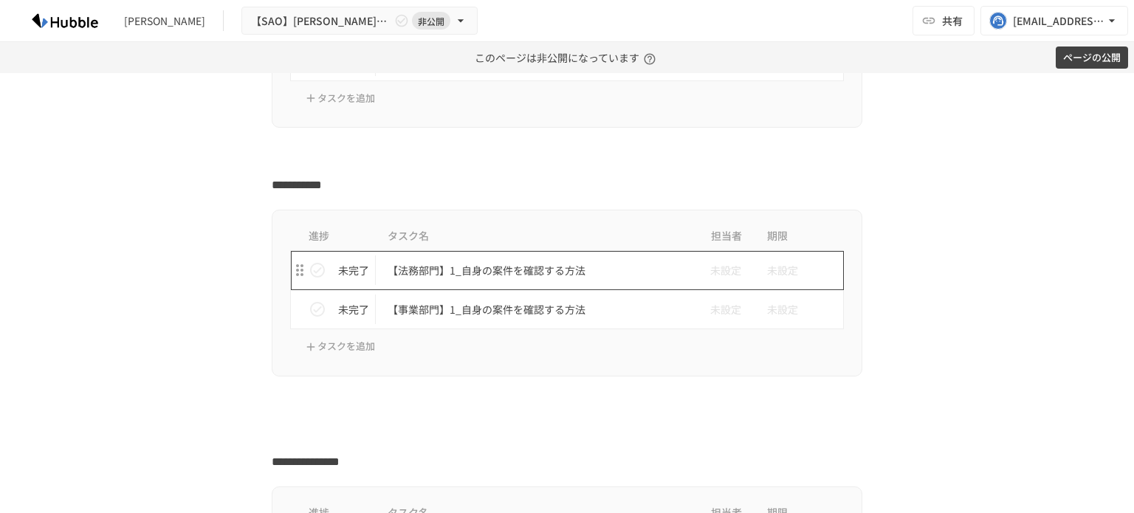
click at [479, 266] on p "【法務部門】1_自身の案件を確認する方法" at bounding box center [536, 270] width 297 height 18
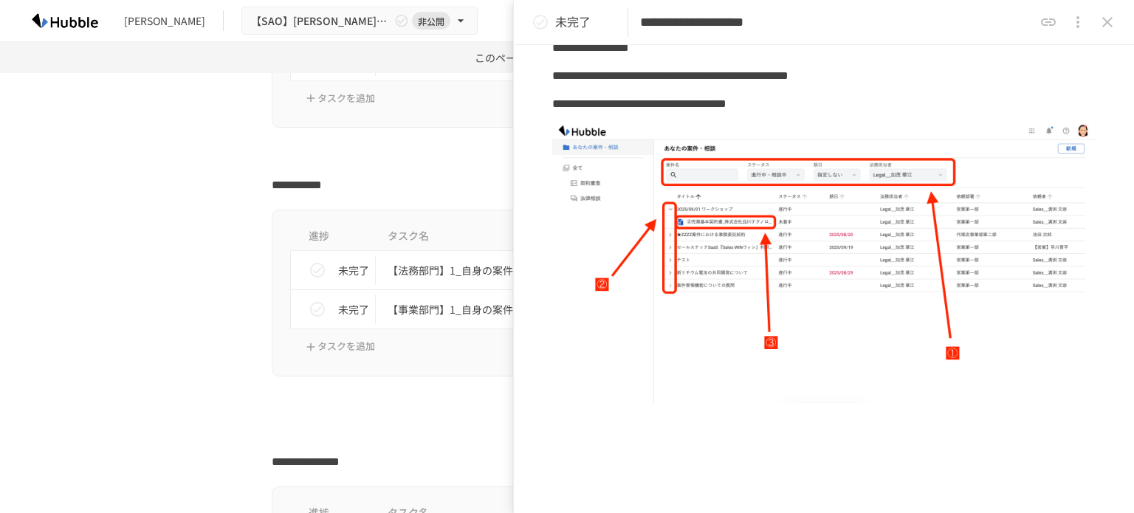
scroll to position [517, 0]
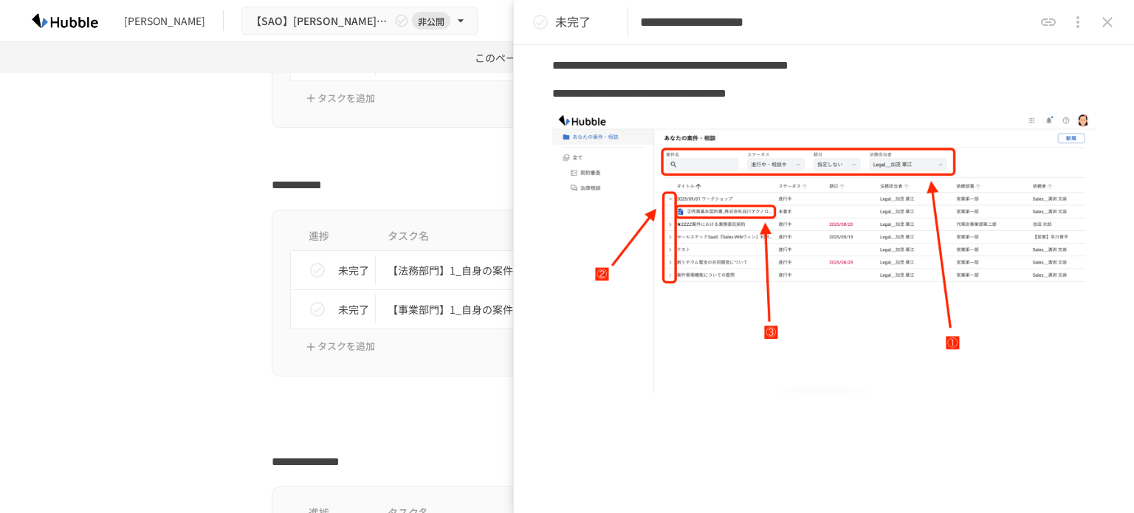
click at [534, 21] on icon "status" at bounding box center [540, 22] width 15 height 15
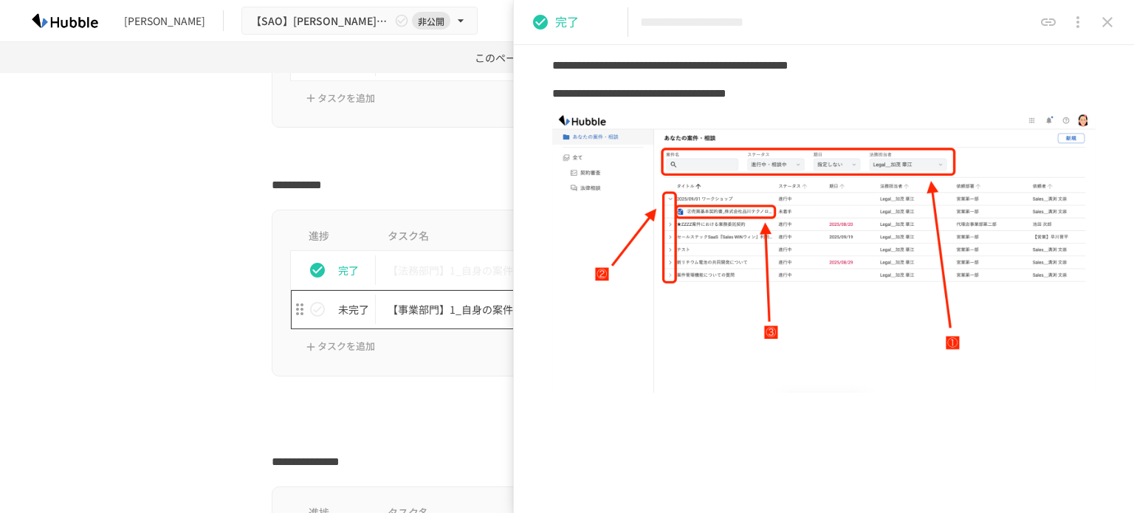
click at [437, 307] on p "【事業部門】1_自身の案件を確認する方法" at bounding box center [536, 310] width 297 height 18
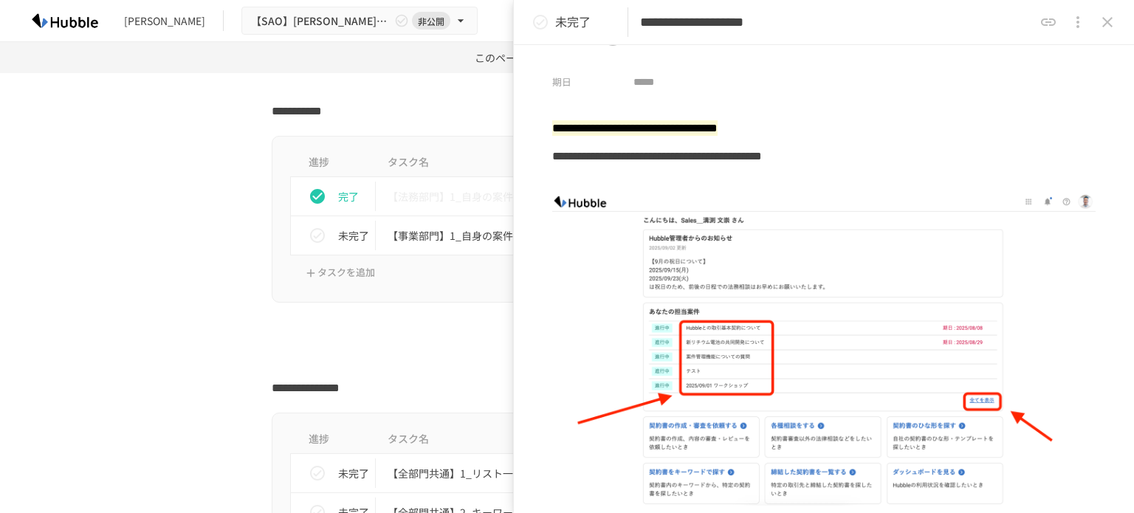
scroll to position [1403, 0]
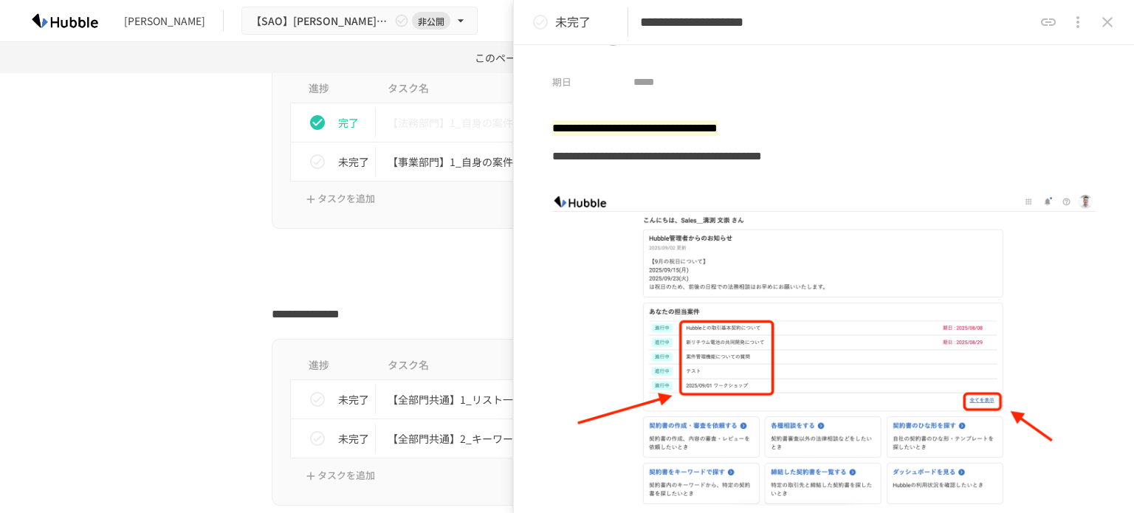
click at [199, 363] on div "進捗 タスク名 担当者 期限 未完了 【全部門共通】1_リスト一覧から検索 未設定 未設定 未完了 【全部門共通】2_キーワードから検索 未設定 未設定 タス…" at bounding box center [567, 422] width 901 height 167
click at [487, 394] on p "【全部門共通】1_リスト一覧から検索" at bounding box center [536, 400] width 297 height 18
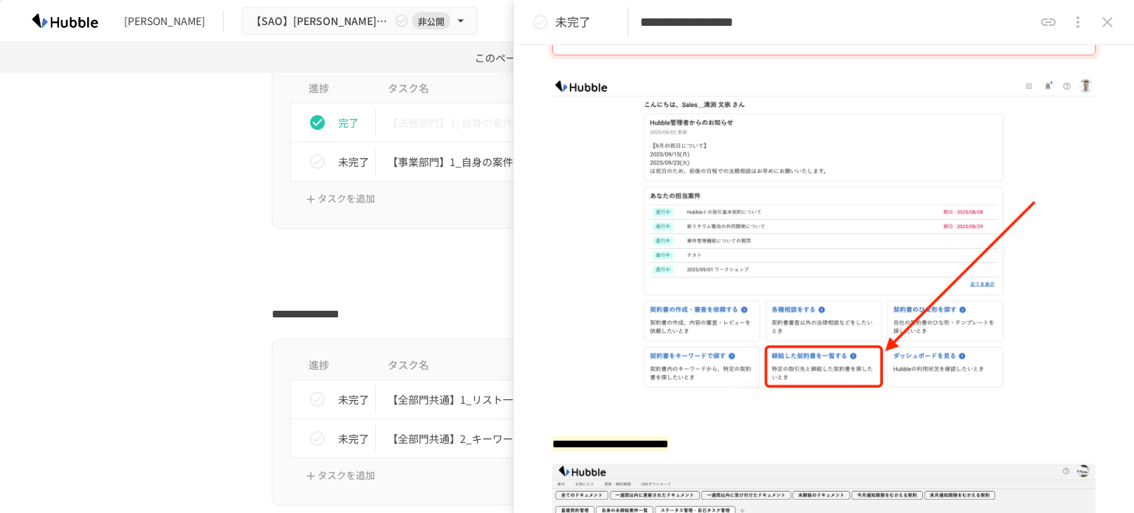
scroll to position [222, 0]
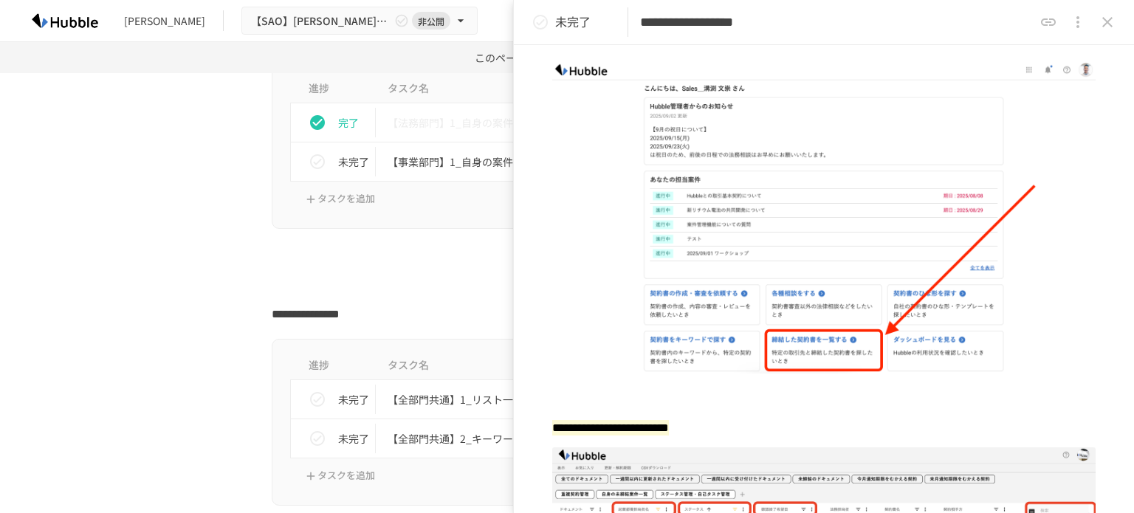
click at [174, 306] on div "**********" at bounding box center [567, 313] width 901 height 24
